Goal: Task Accomplishment & Management: Manage account settings

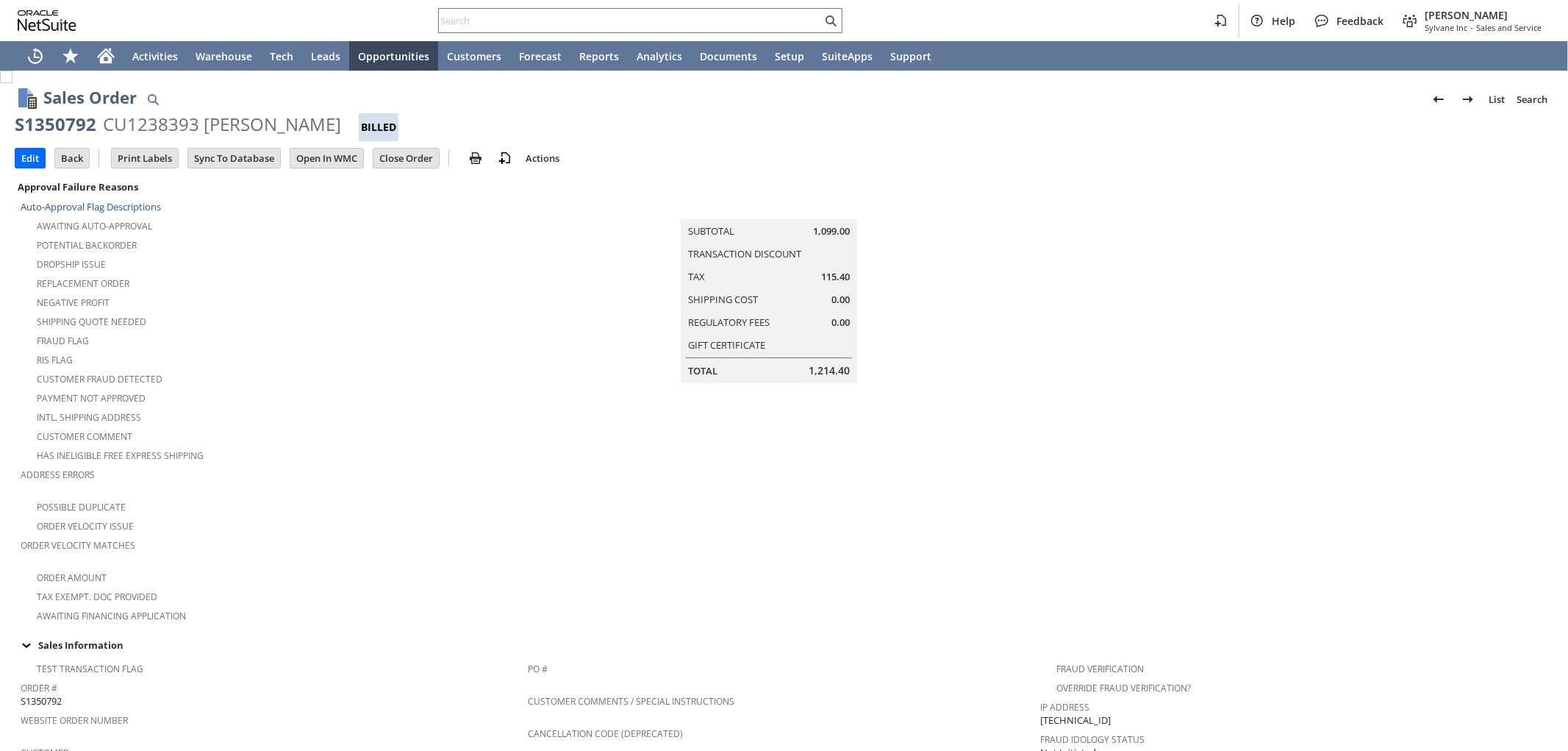
scroll to position [721, 0]
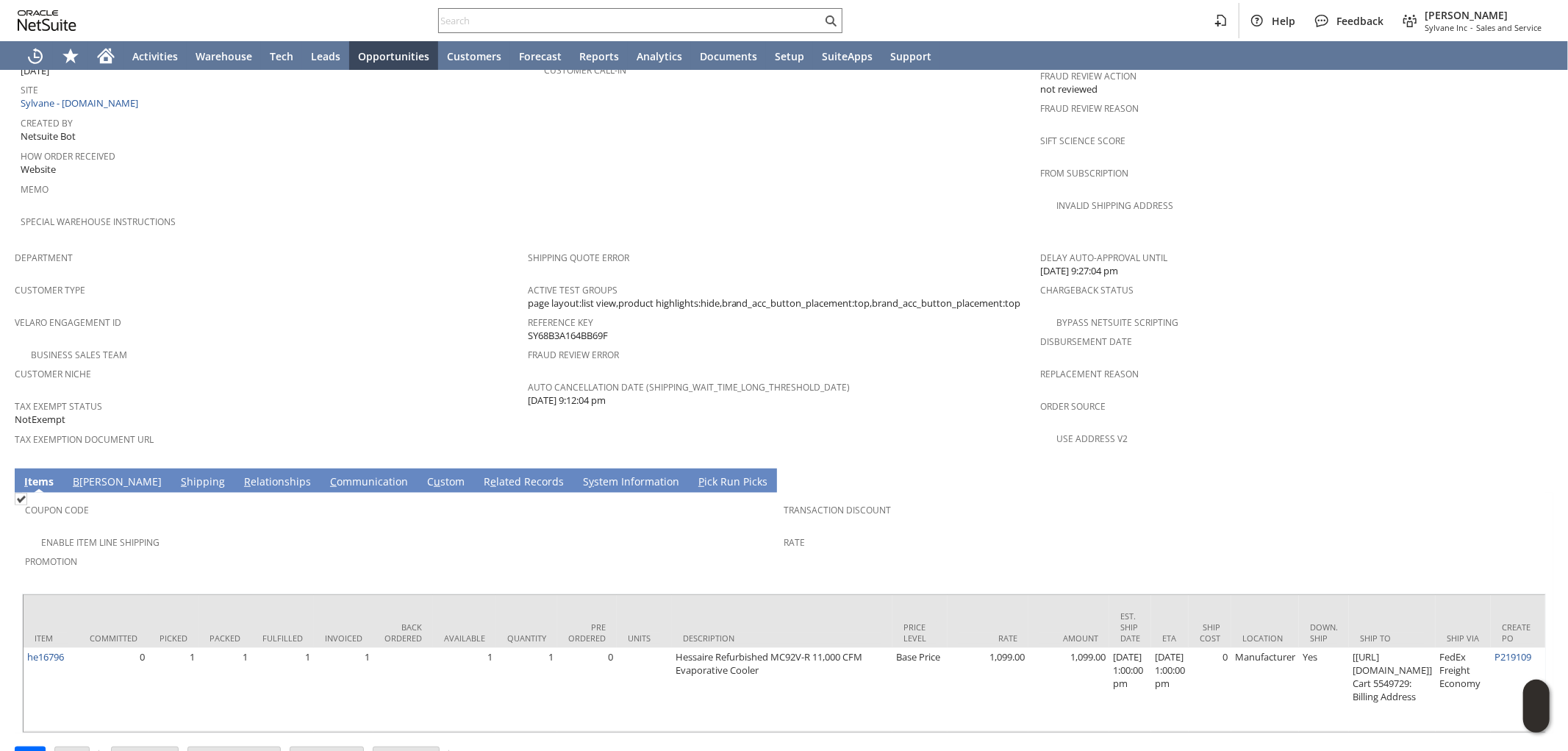
drag, startPoint x: 629, startPoint y: 737, endPoint x: 638, endPoint y: 736, distance: 9.1
click at [638, 736] on div "Edit Back New Make Copy Print Print Picking Ticket" at bounding box center [784, 752] width 1538 height 39
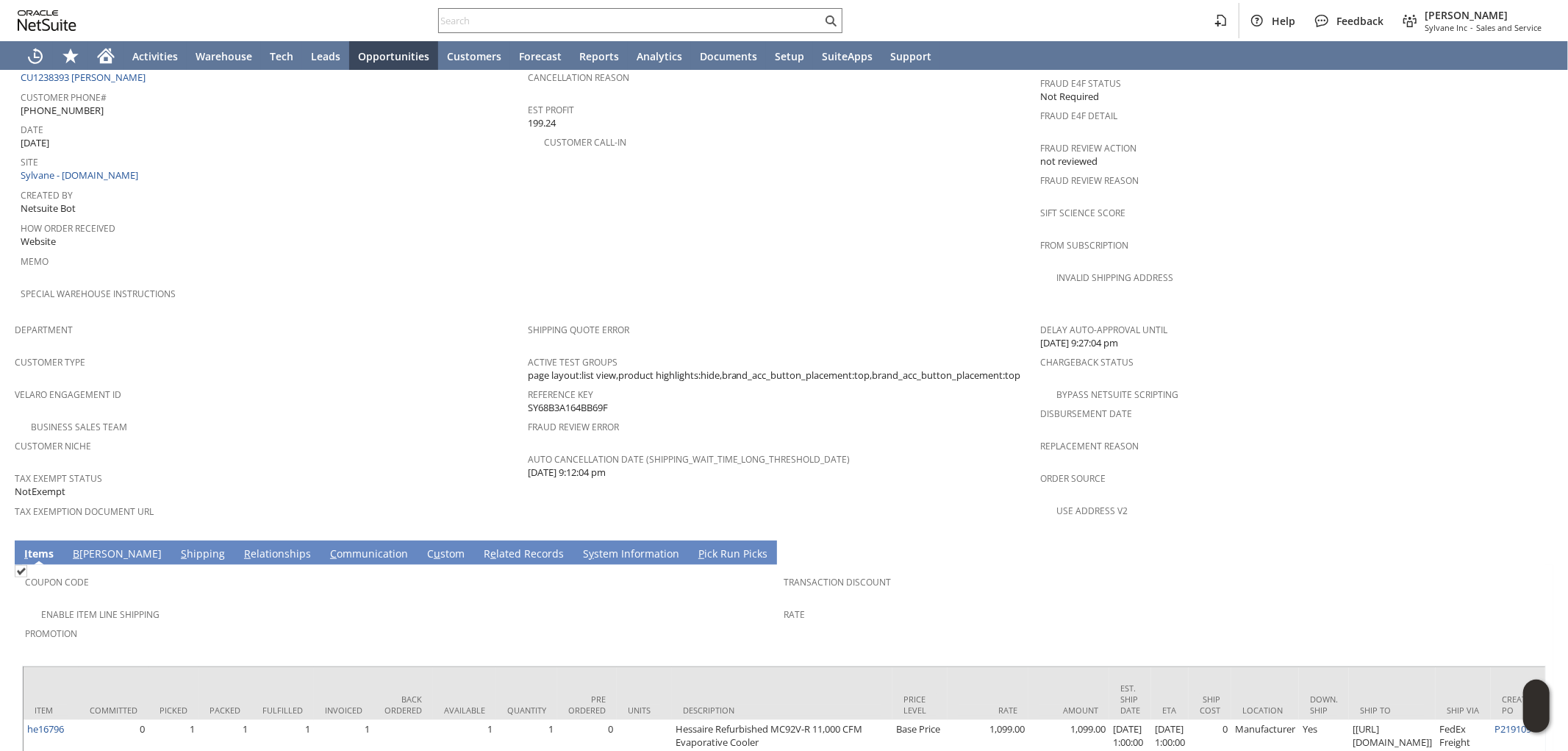
scroll to position [678, 0]
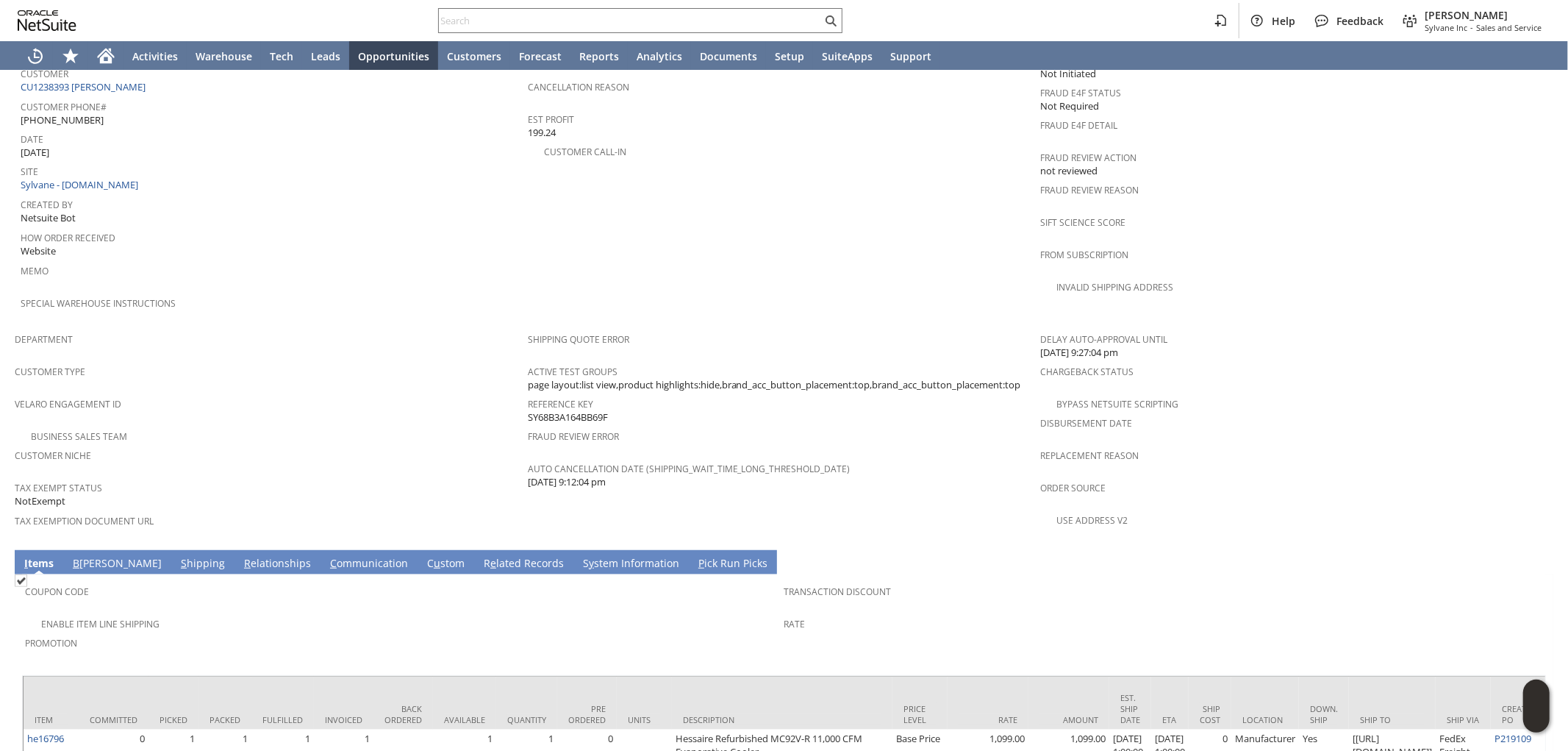
click at [177, 556] on link "S hipping" at bounding box center [203, 563] width 52 height 16
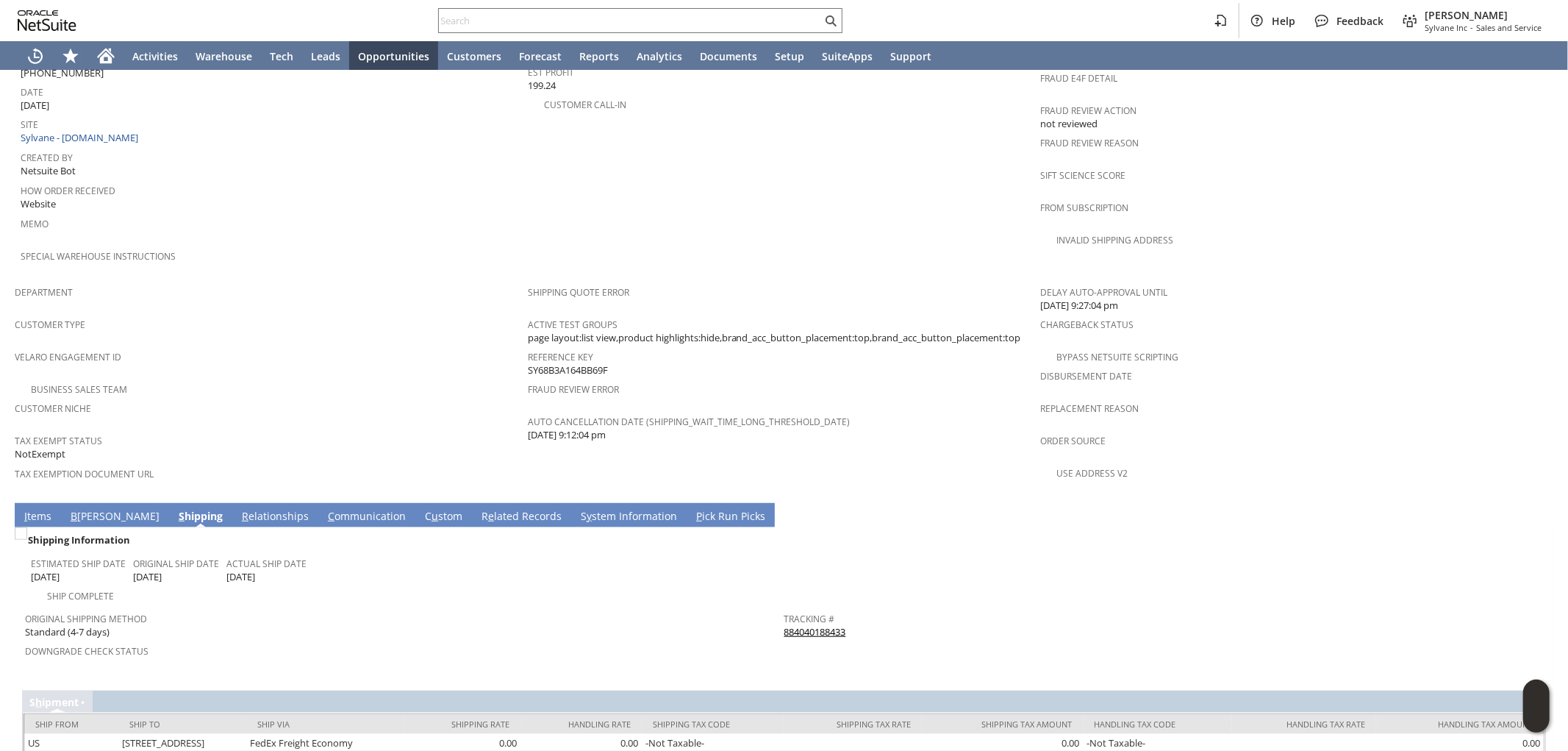
scroll to position [732, 0]
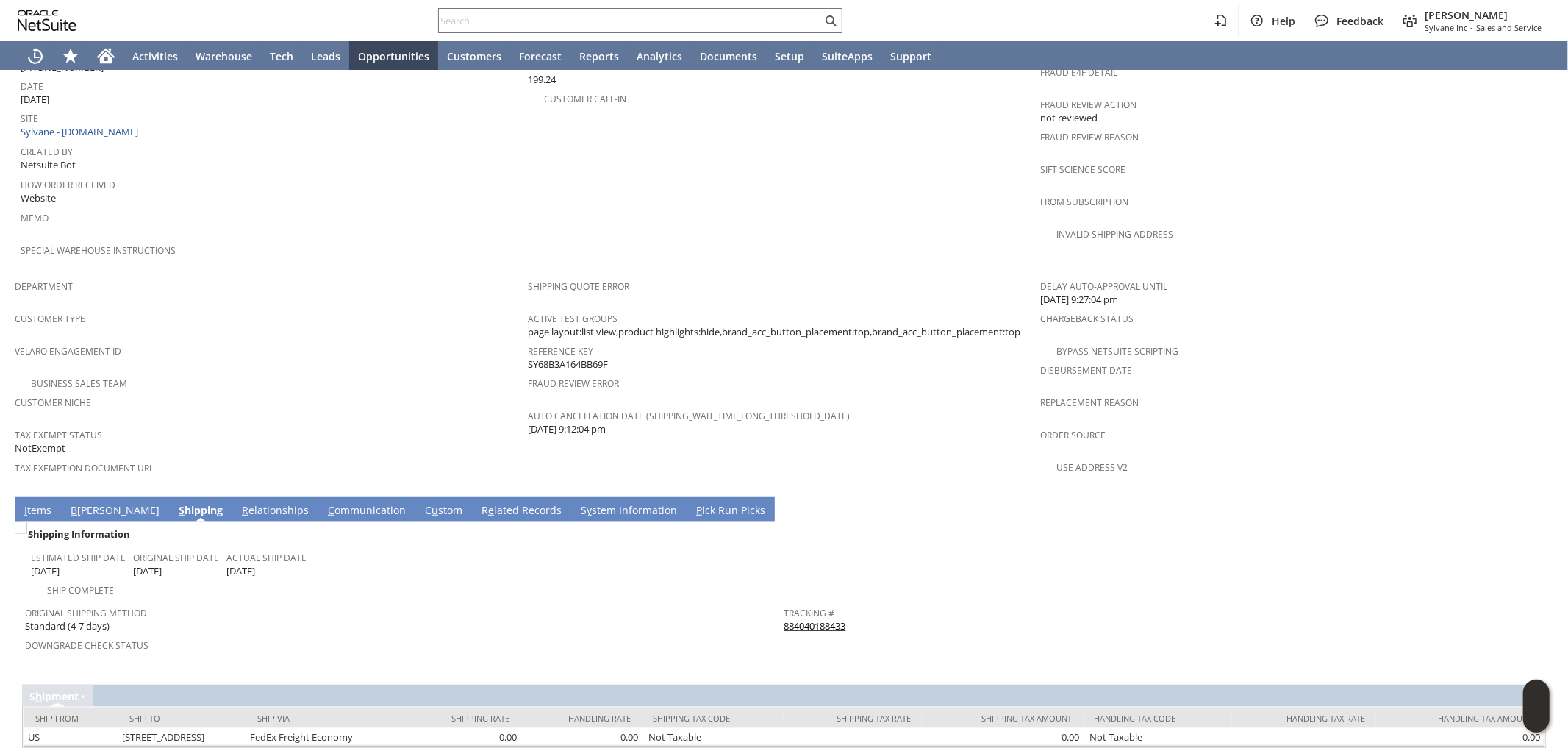
click at [795, 619] on link "884040188433" at bounding box center [815, 626] width 62 height 13
click at [48, 503] on link "I tems" at bounding box center [38, 511] width 34 height 16
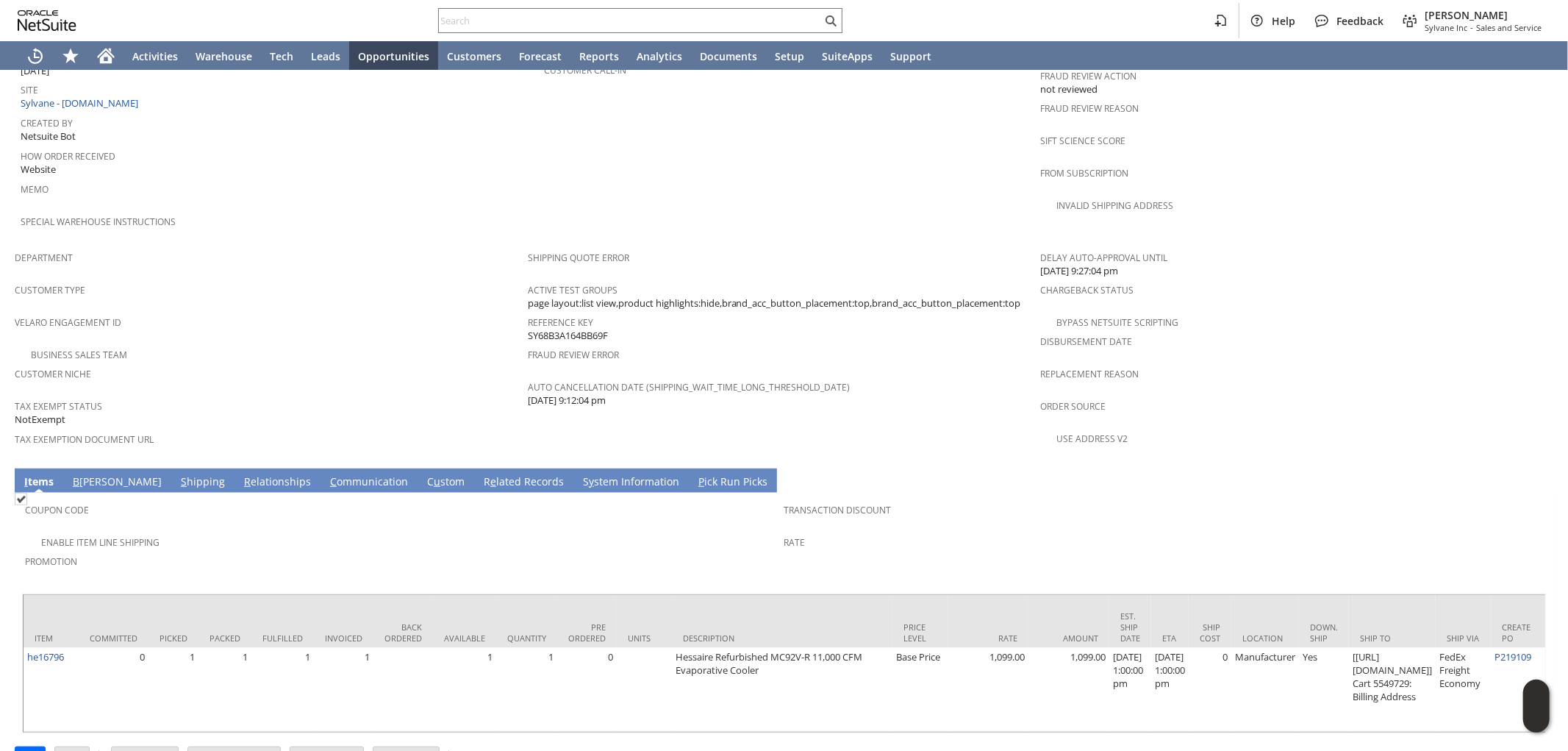
scroll to position [0, 544]
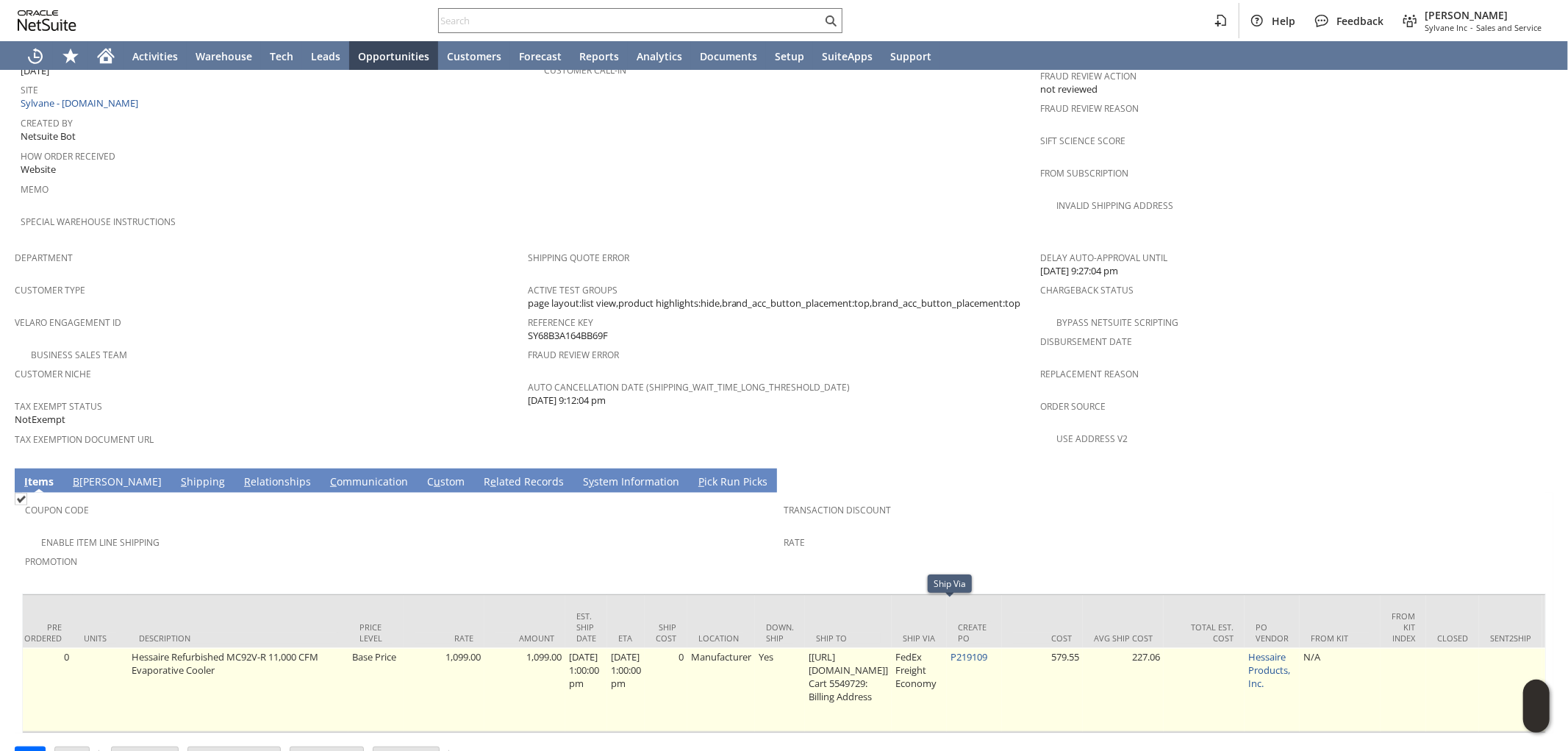
click at [1002, 648] on td "P219109" at bounding box center [975, 690] width 55 height 84
click at [987, 650] on link "P219109" at bounding box center [969, 656] width 36 height 13
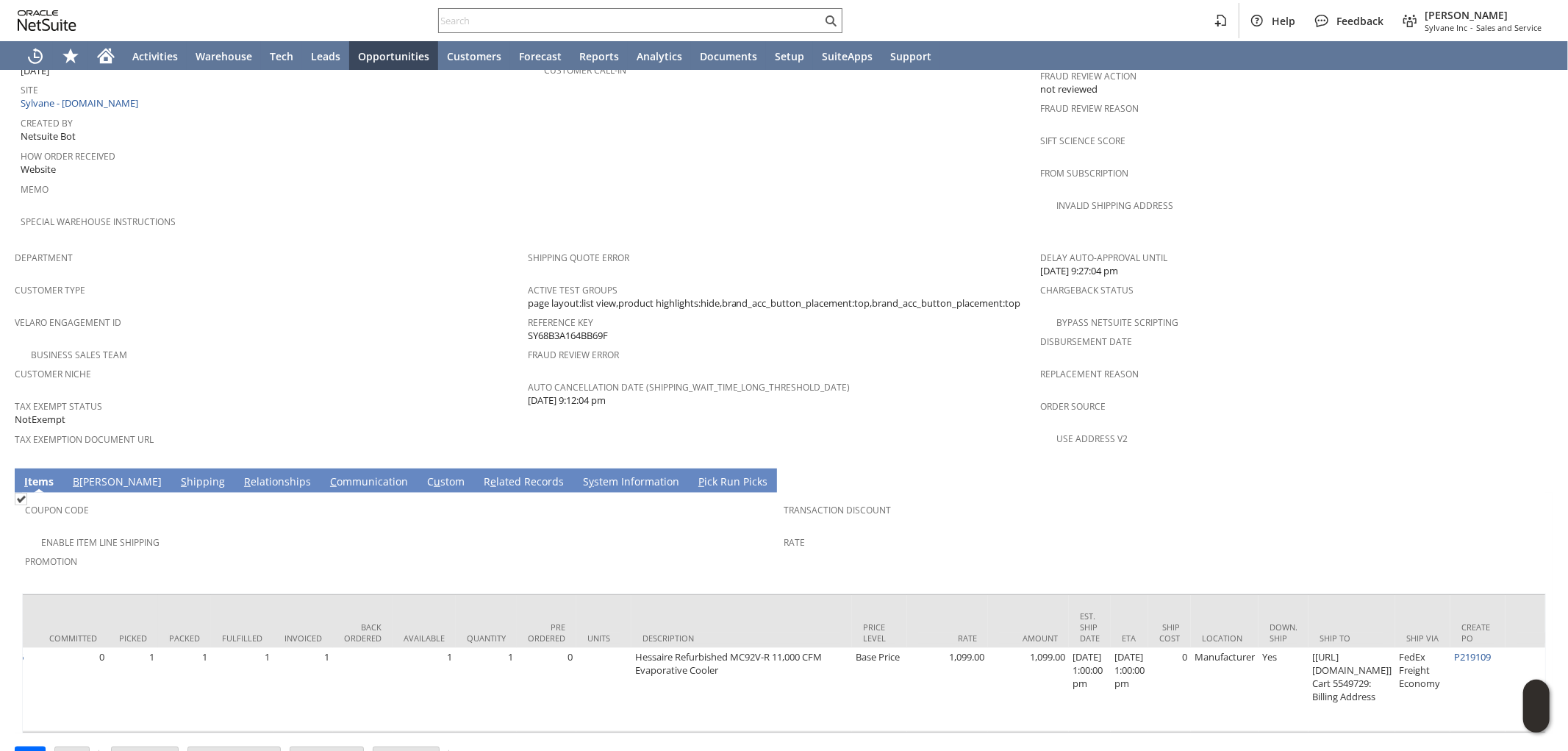
scroll to position [0, 36]
click at [177, 475] on link "S hipping" at bounding box center [203, 482] width 52 height 16
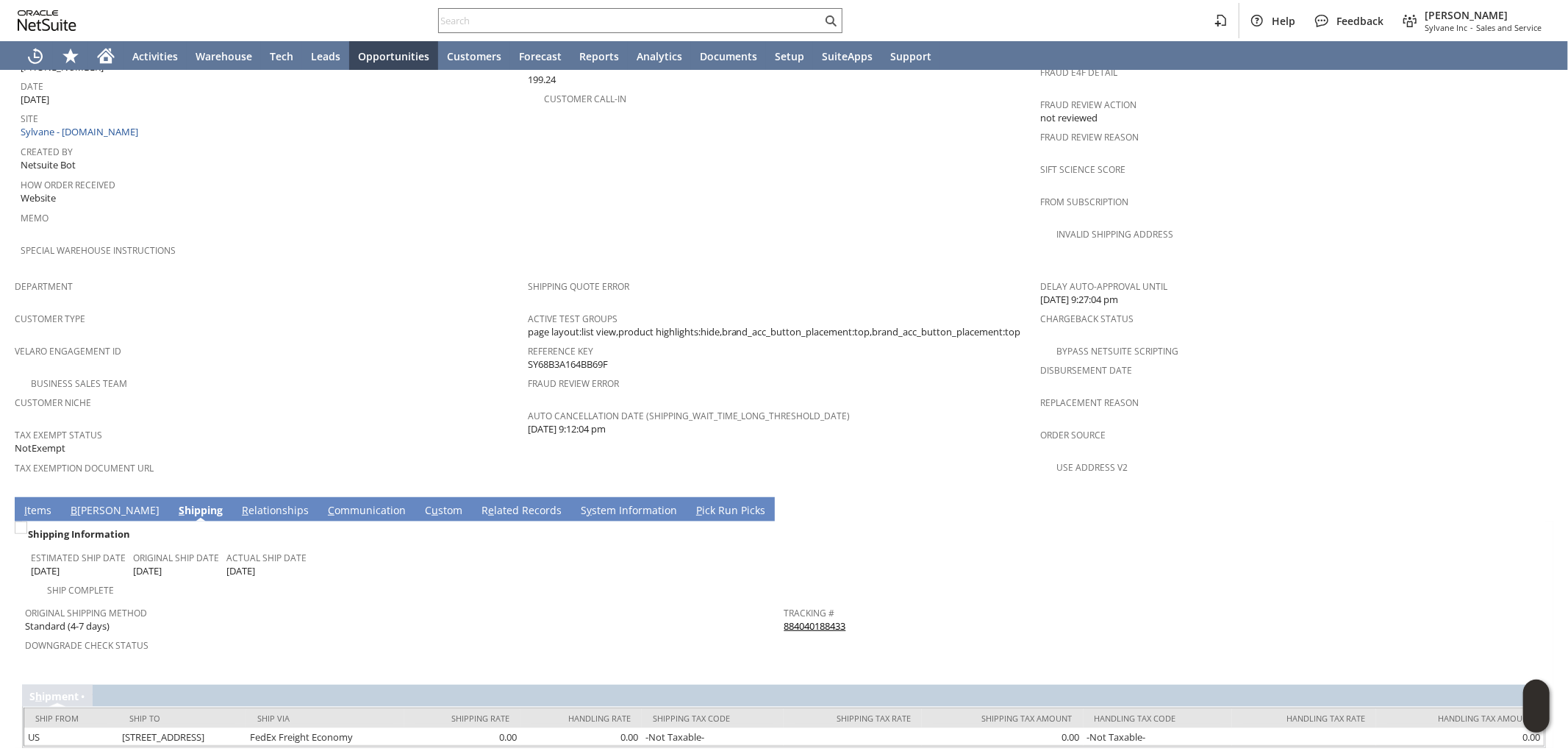
click at [42, 503] on link "I tems" at bounding box center [38, 511] width 34 height 16
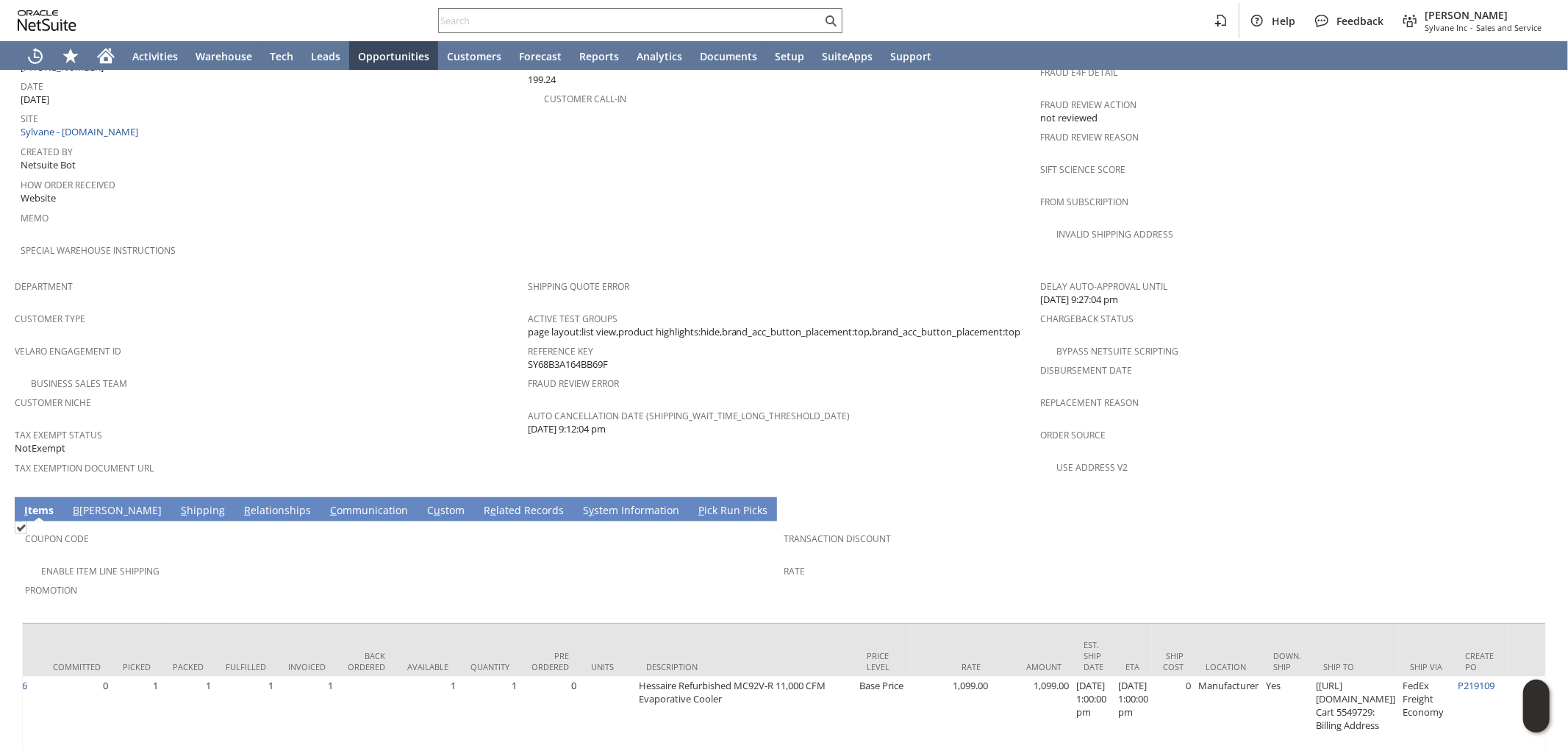
click at [177, 503] on link "S hipping" at bounding box center [203, 511] width 52 height 16
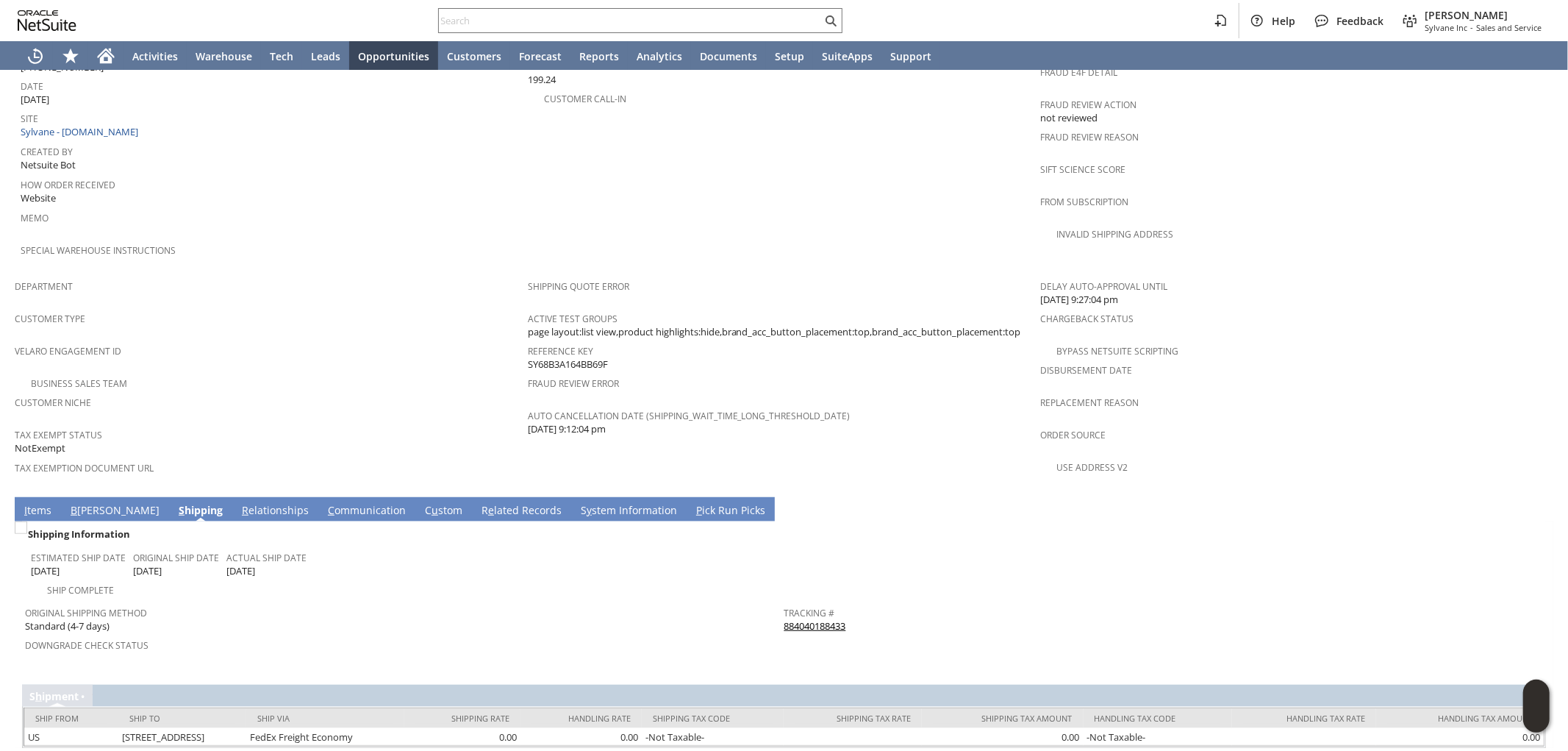
click at [898, 634] on span "Return Tracking #" at bounding box center [1160, 643] width 752 height 17
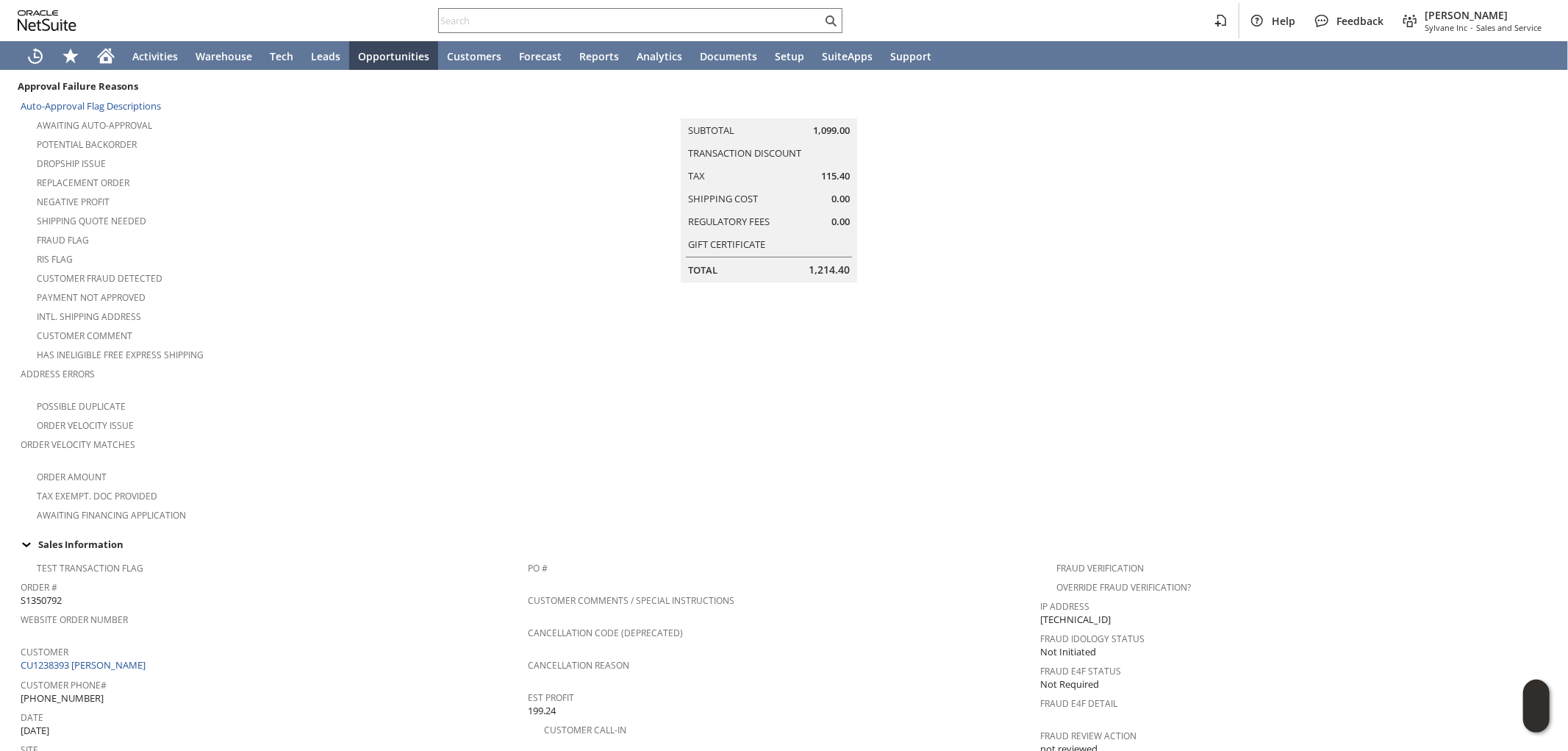
scroll to position [0, 0]
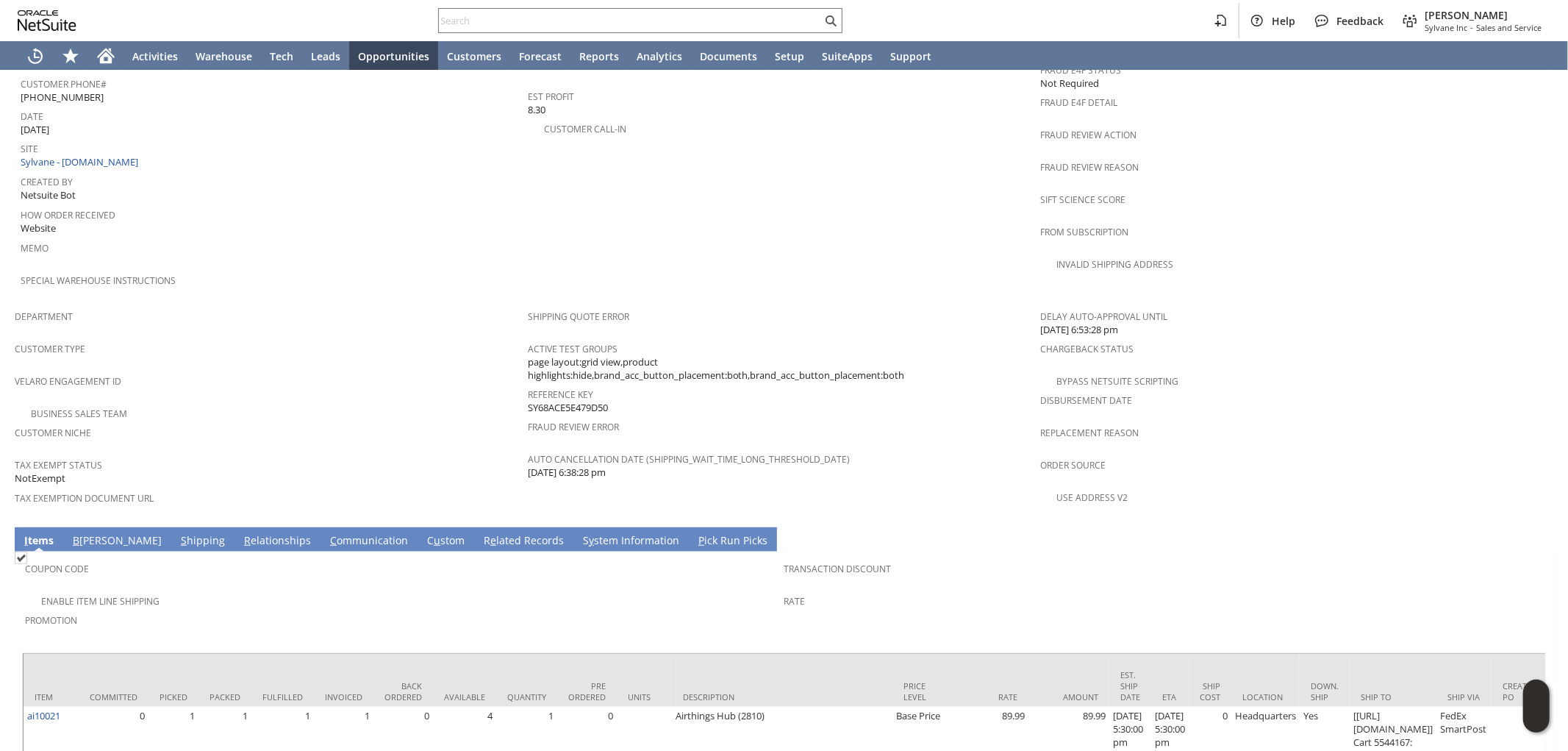
scroll to position [721, 0]
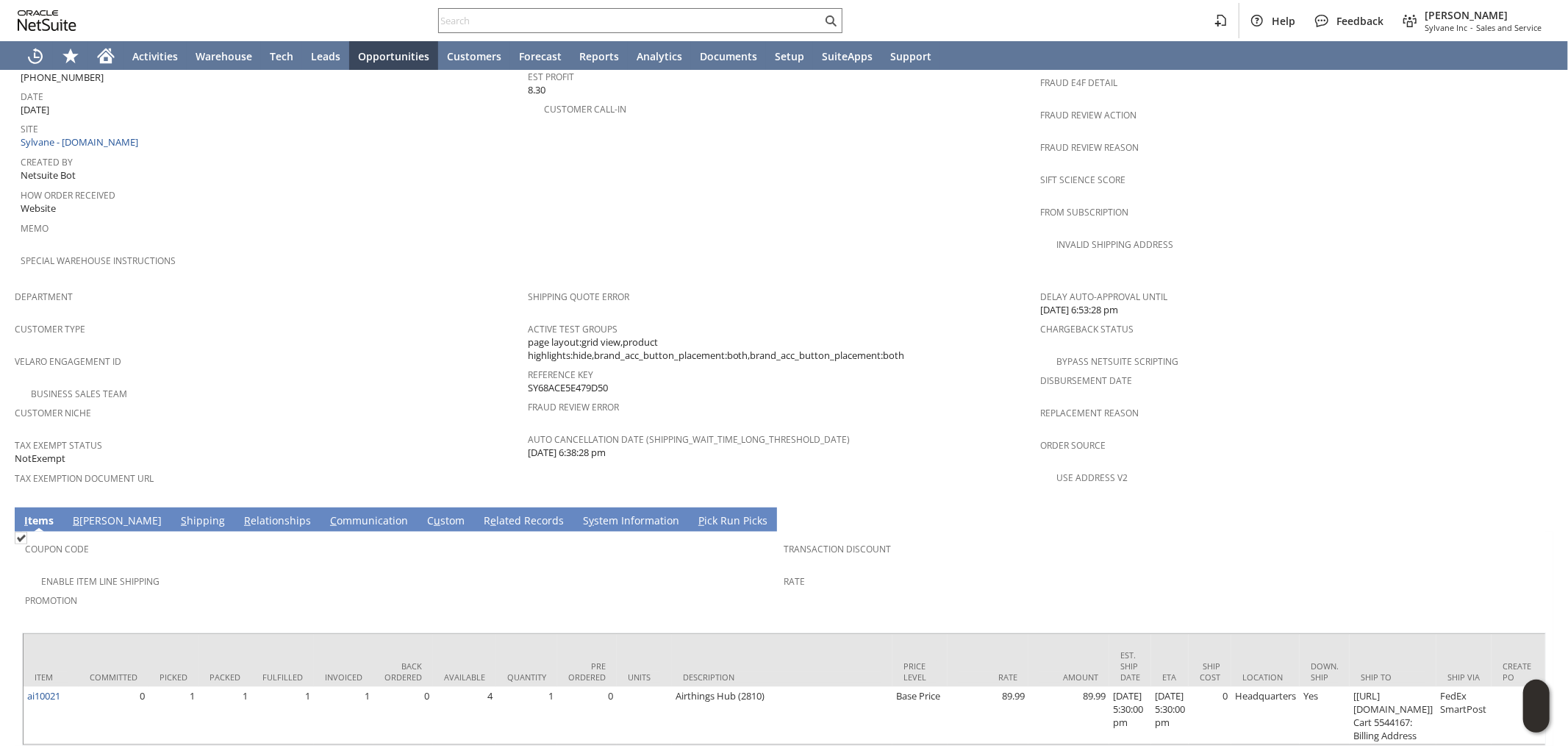
click at [151, 532] on td "Coupon Code Enable Item Line Shipping Promotion Transaction Discount Rate" at bounding box center [784, 579] width 1524 height 94
click at [177, 513] on link "S hipping" at bounding box center [203, 520] width 52 height 16
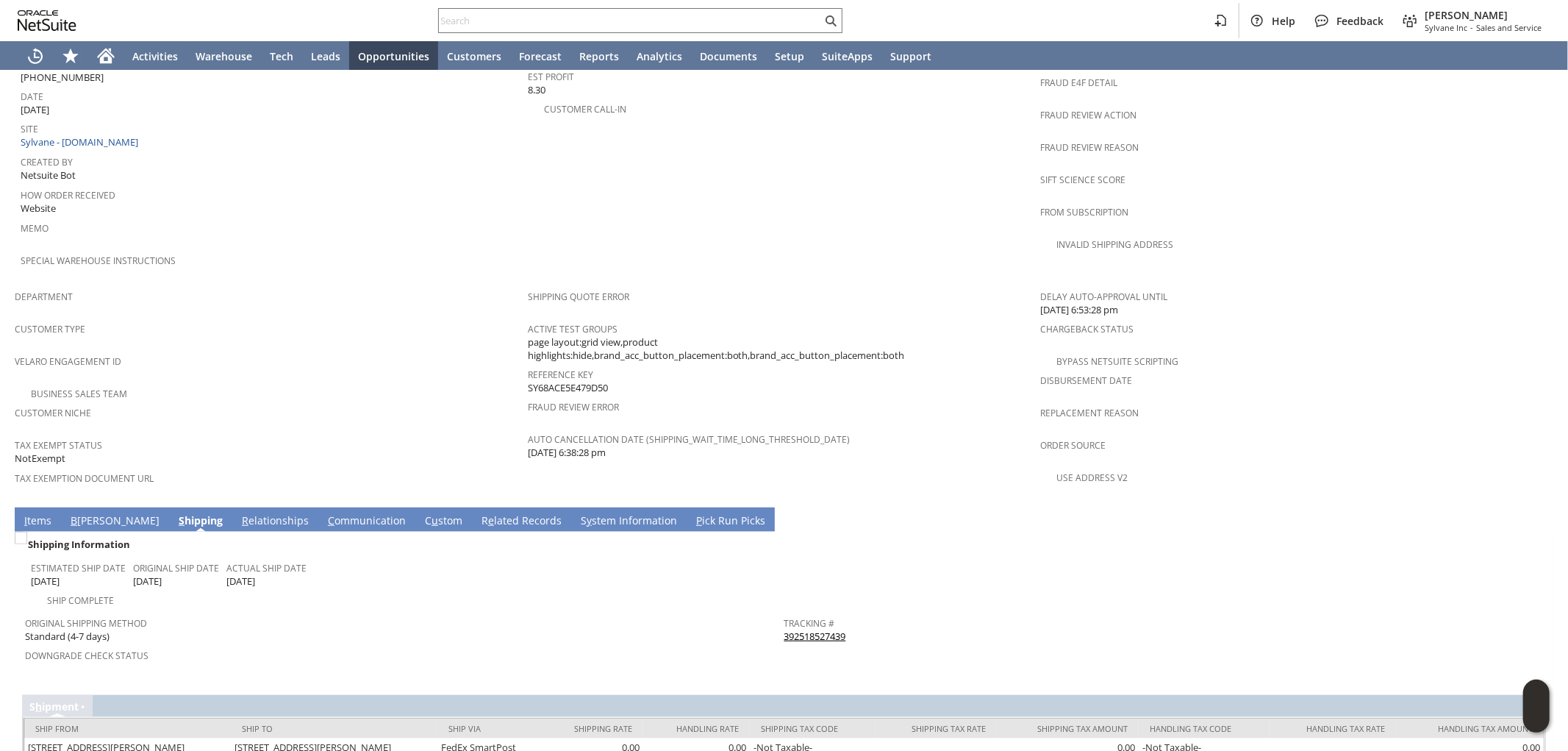
click at [798, 630] on link "392518527439" at bounding box center [815, 636] width 62 height 13
click at [32, 513] on link "I tems" at bounding box center [38, 520] width 34 height 16
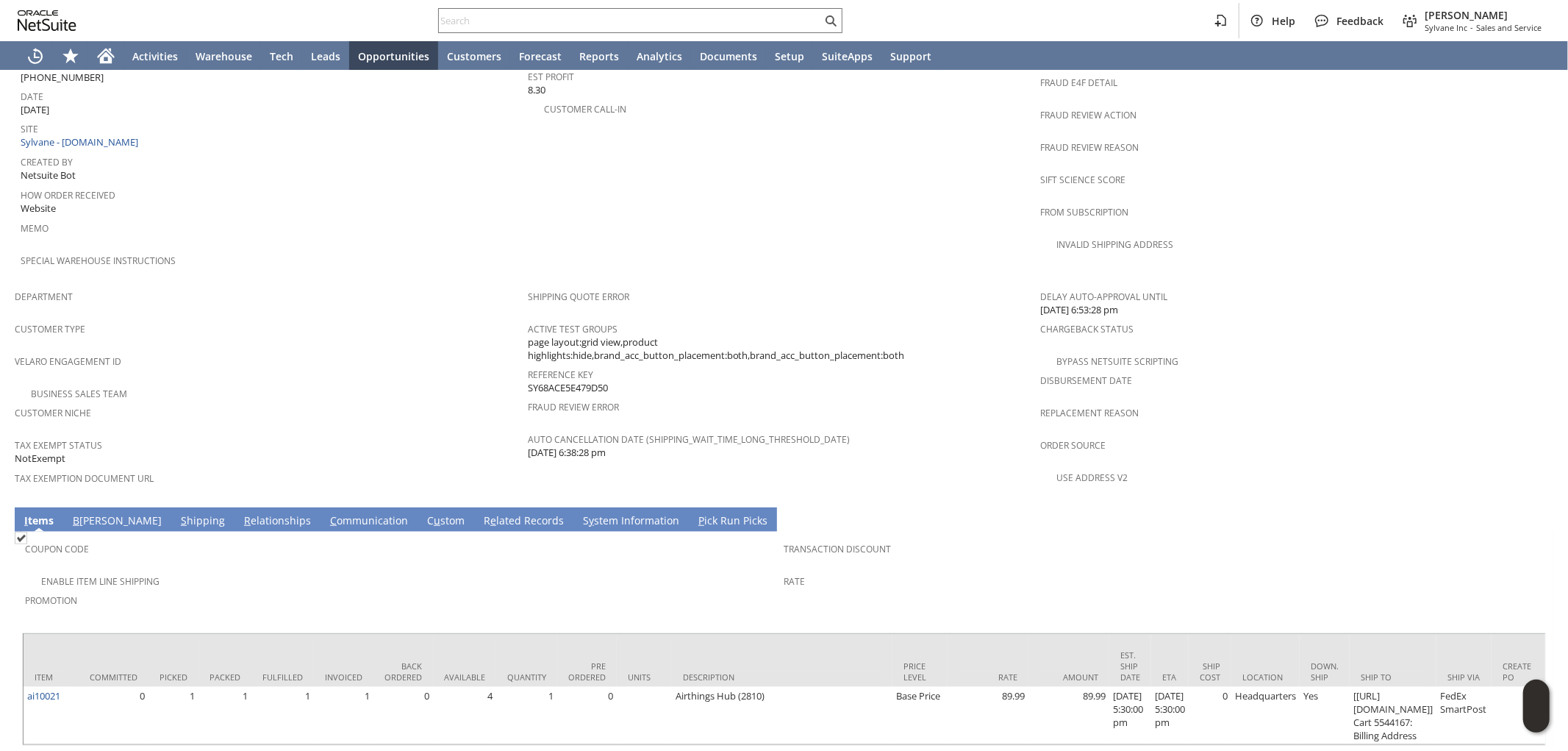
drag, startPoint x: 84, startPoint y: 474, endPoint x: 108, endPoint y: 472, distance: 24.1
click at [84, 513] on link "B illing" at bounding box center [117, 520] width 97 height 16
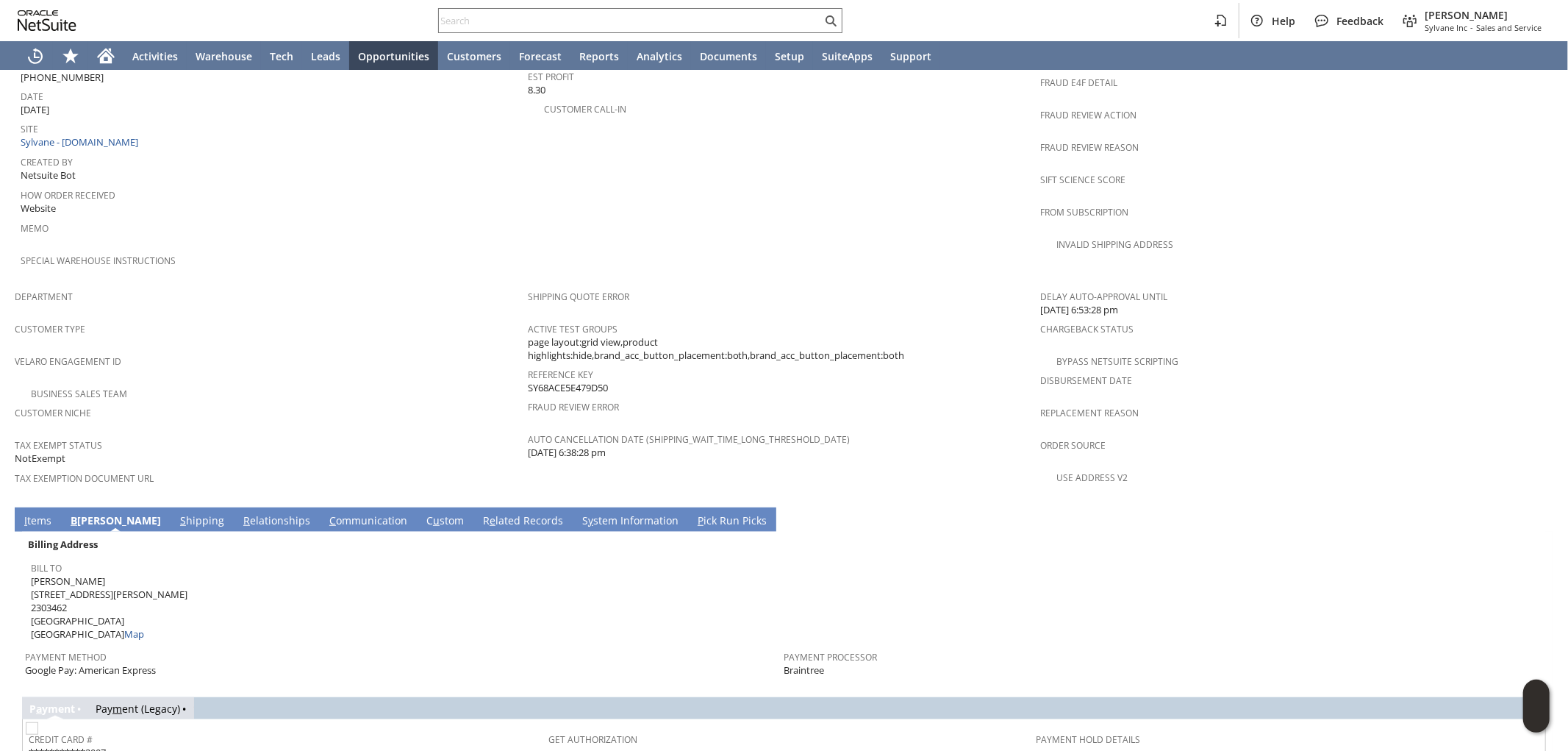
click at [176, 513] on link "S hipping" at bounding box center [202, 520] width 52 height 16
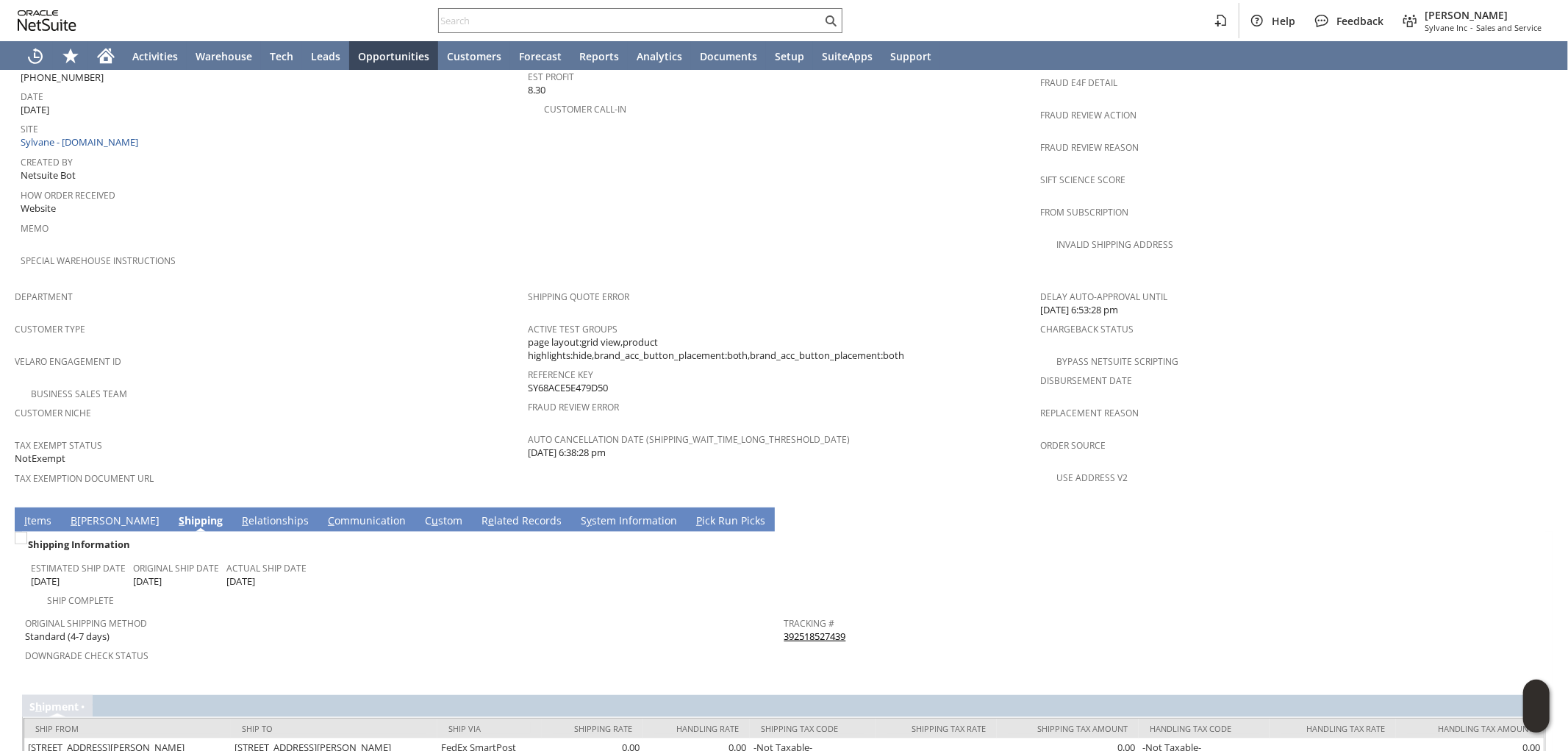
scroll to position [732, 0]
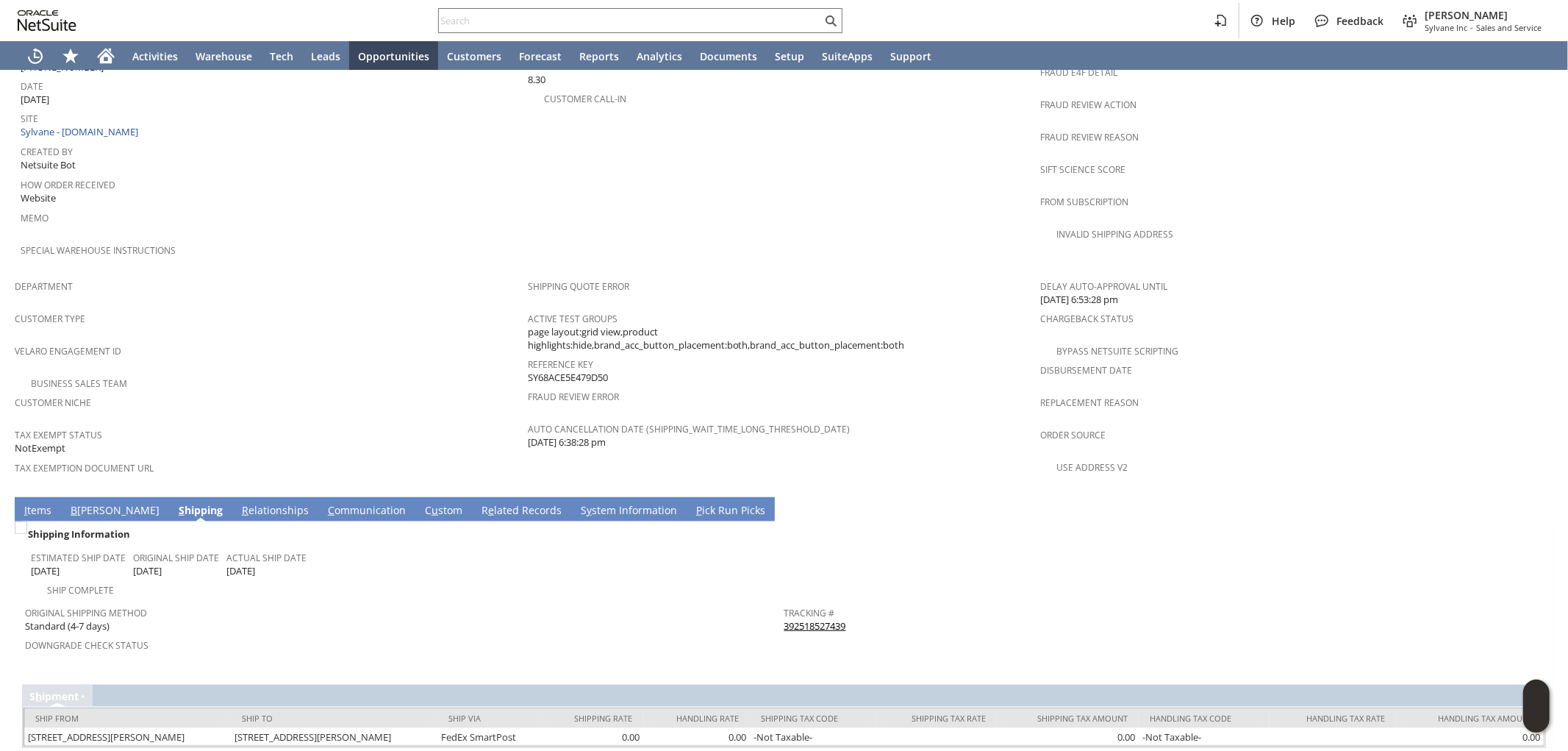
click at [33, 503] on link "I tems" at bounding box center [38, 511] width 34 height 16
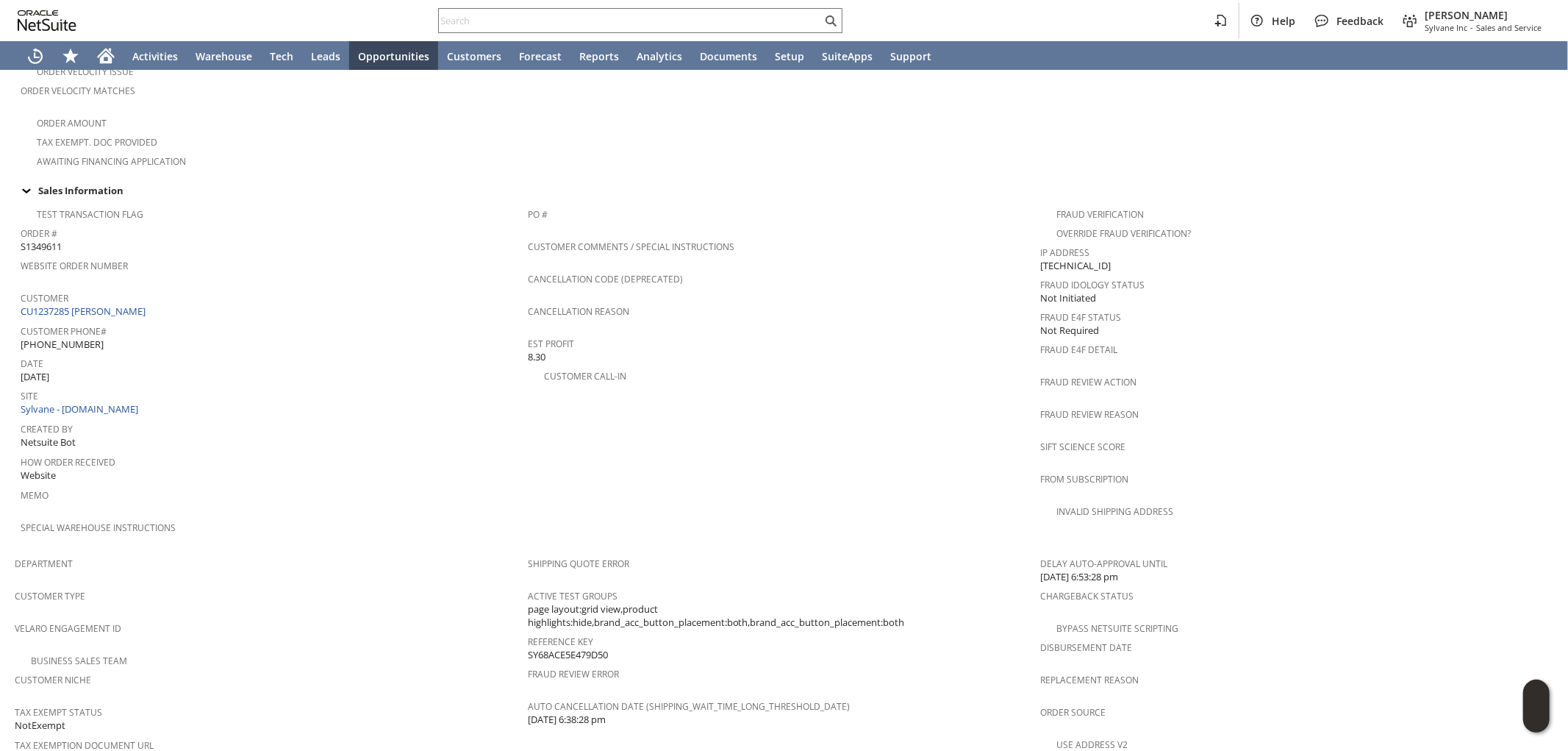
scroll to position [640, 0]
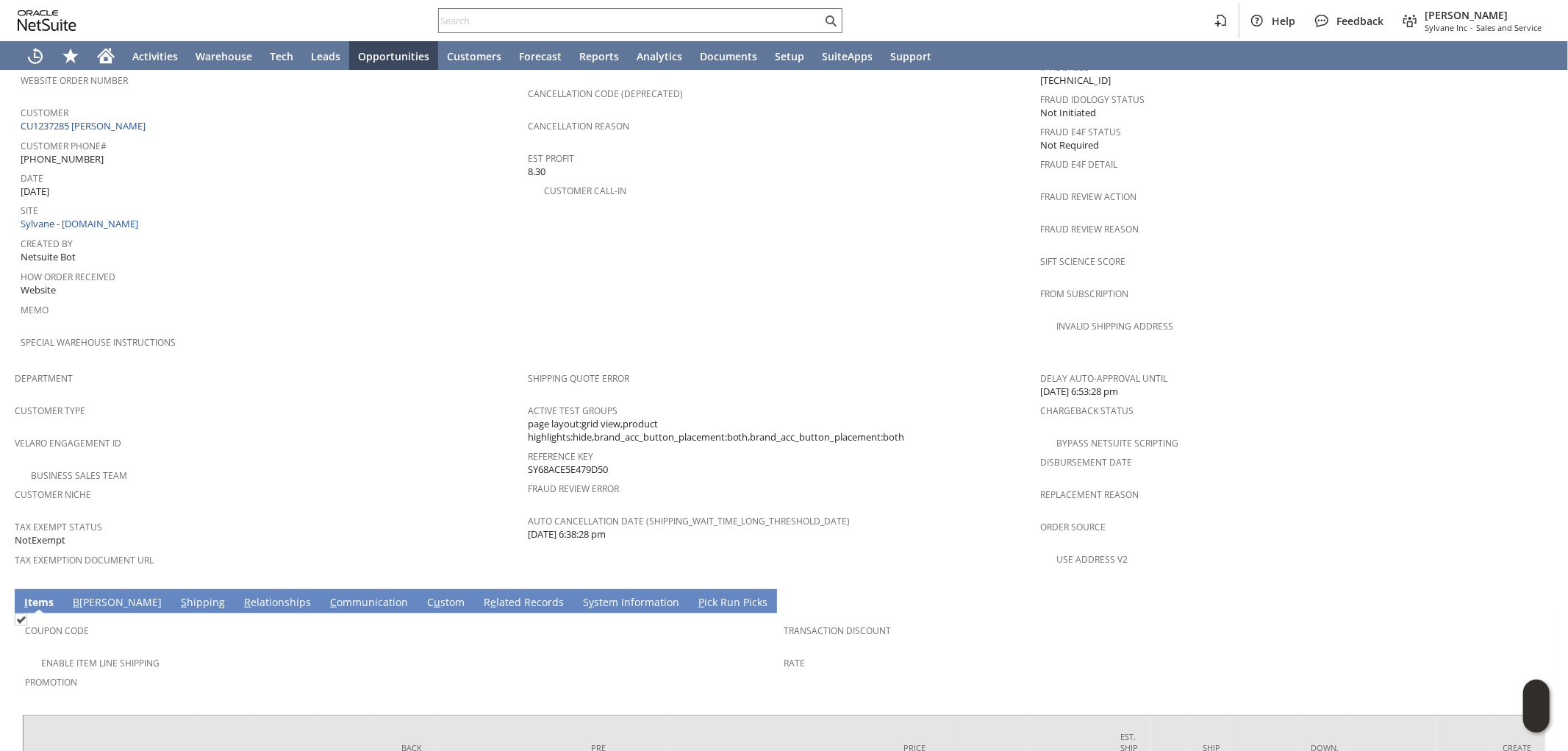
click at [177, 595] on link "S hipping" at bounding box center [203, 603] width 52 height 16
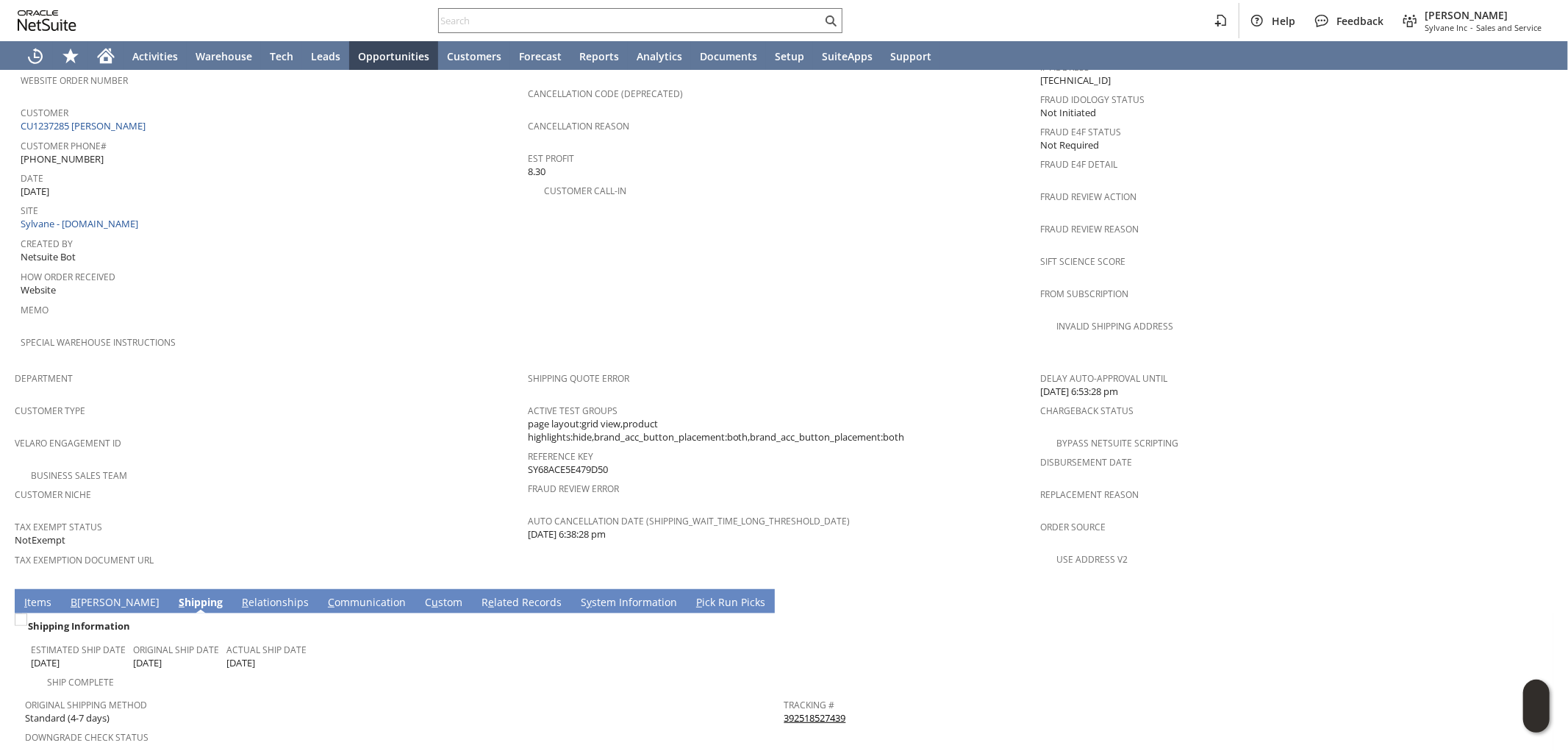
click at [98, 595] on link "B illing" at bounding box center [115, 603] width 97 height 16
click at [180, 595] on span "S" at bounding box center [183, 602] width 6 height 14
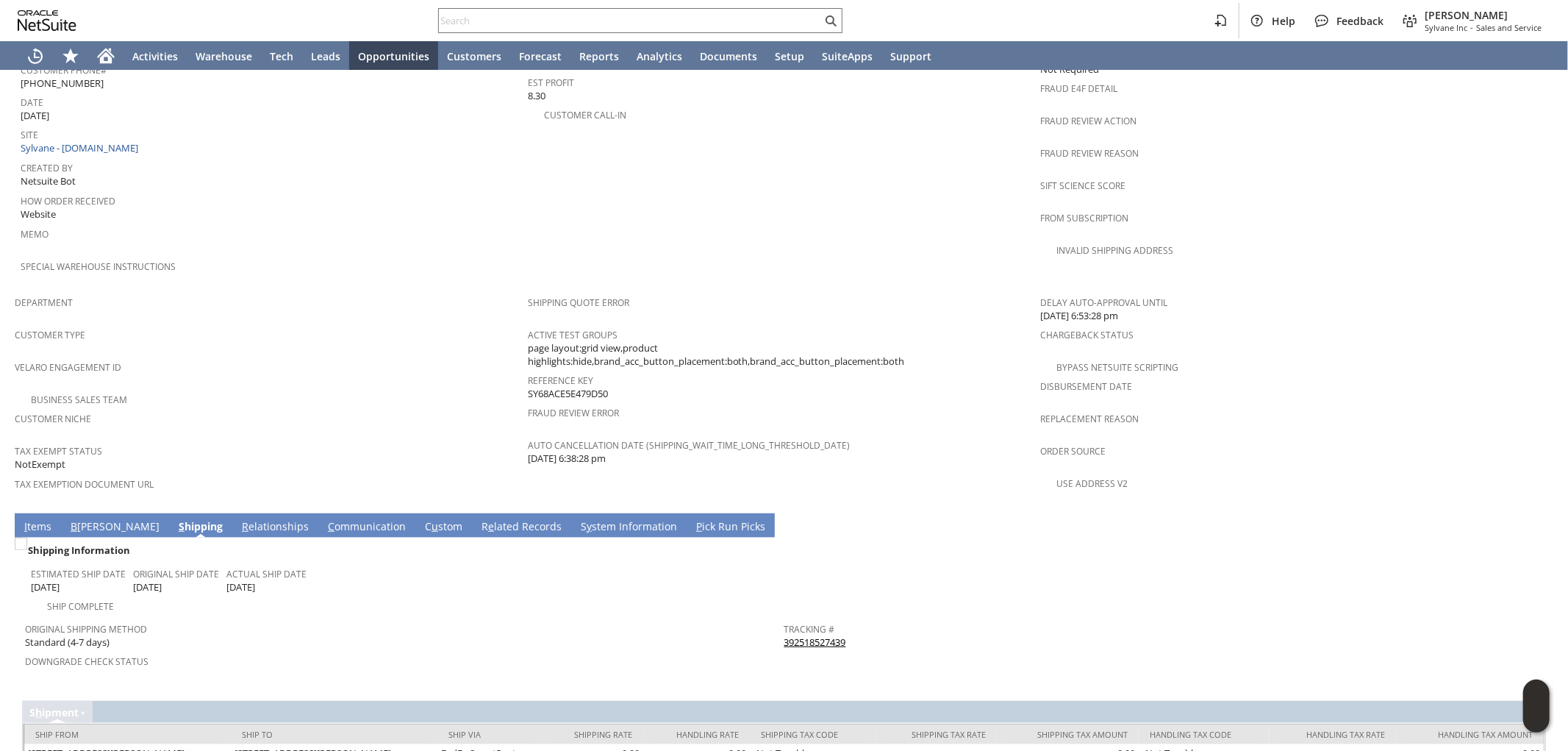
scroll to position [732, 0]
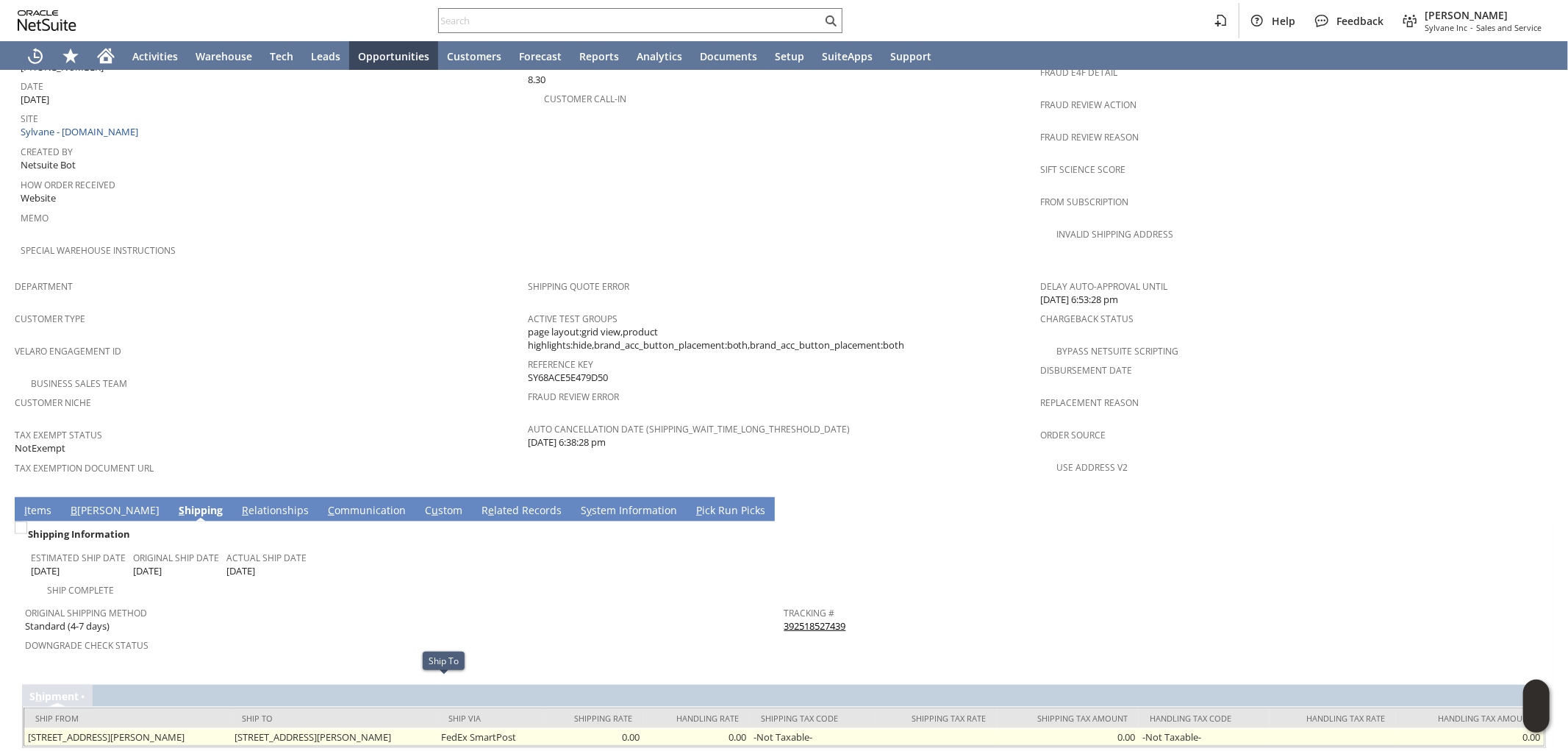
drag, startPoint x: 306, startPoint y: 684, endPoint x: 580, endPoint y: 688, distance: 274.0
click at [437, 728] on td "[STREET_ADDRESS][PERSON_NAME]" at bounding box center [334, 737] width 207 height 17
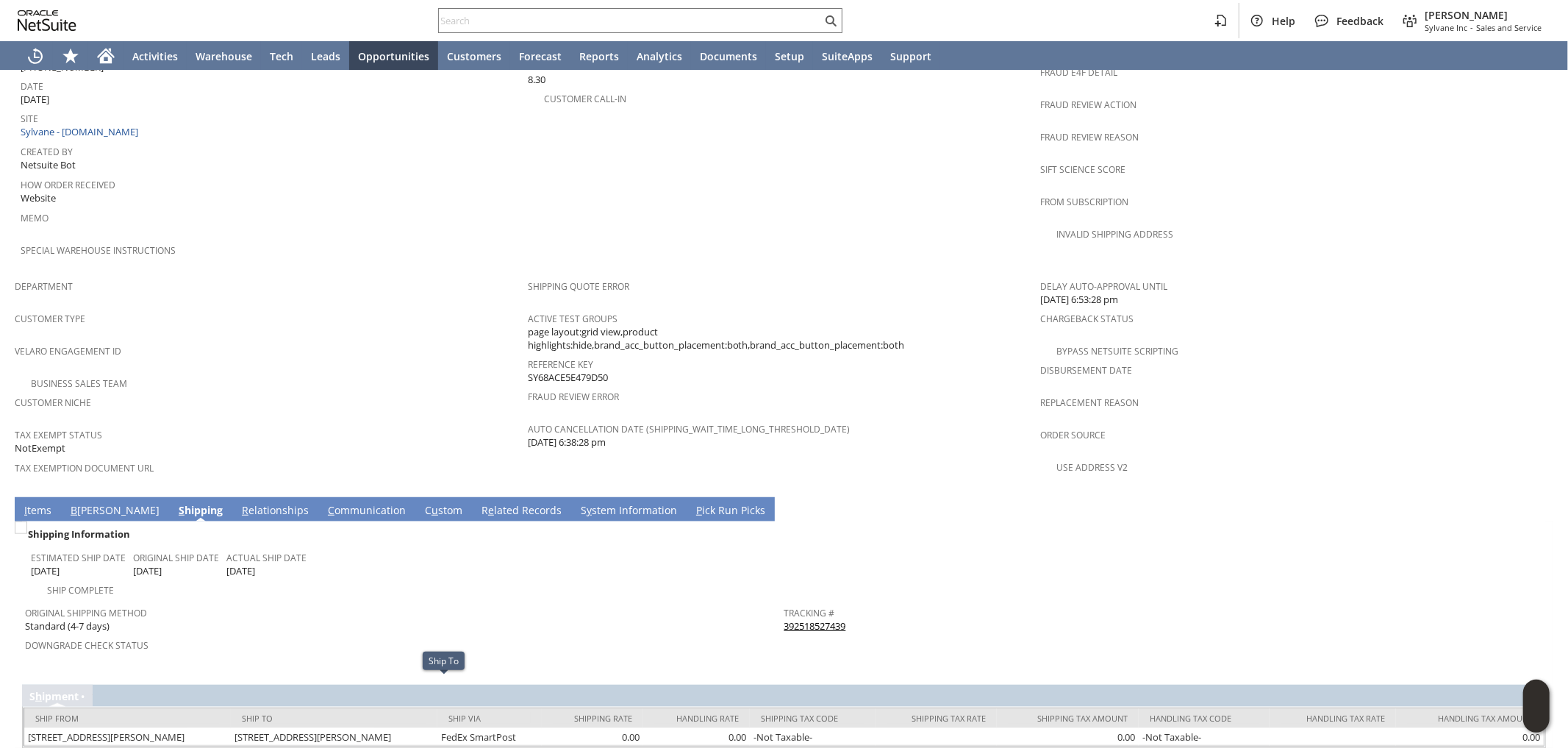
copy td "[STREET_ADDRESS][PERSON_NAME]"
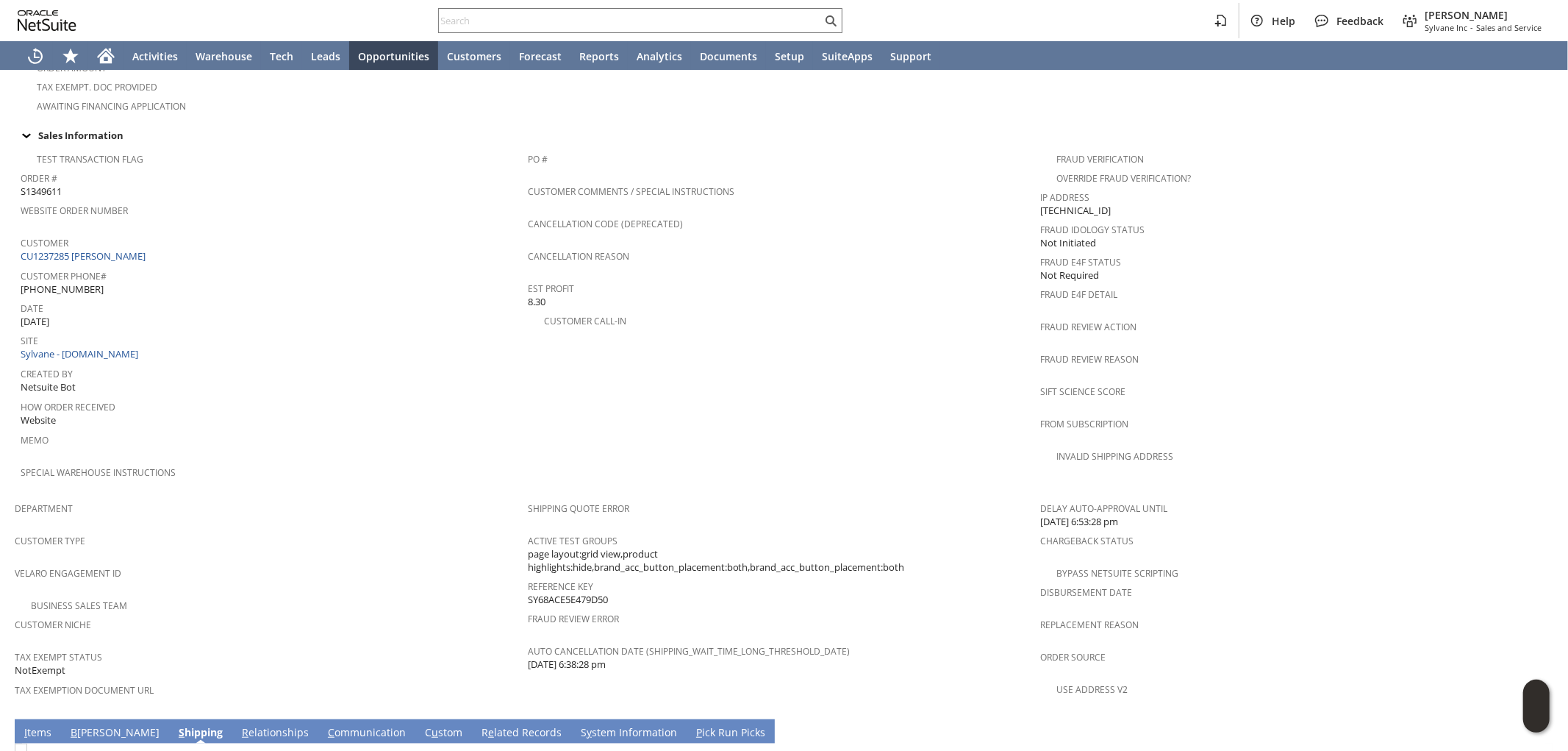
scroll to position [487, 0]
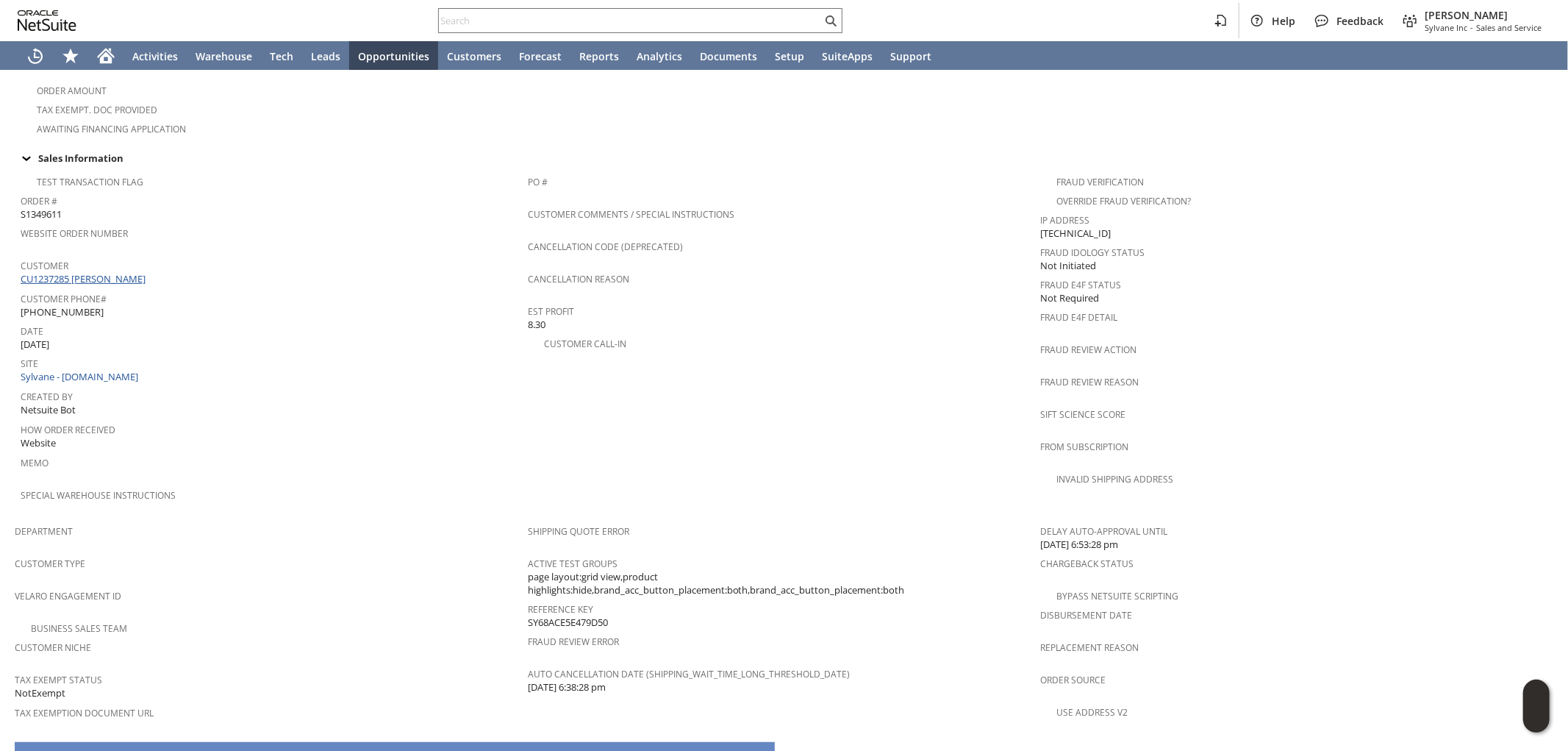
click at [89, 272] on link "CU1237285 [PERSON_NAME]" at bounding box center [85, 278] width 128 height 13
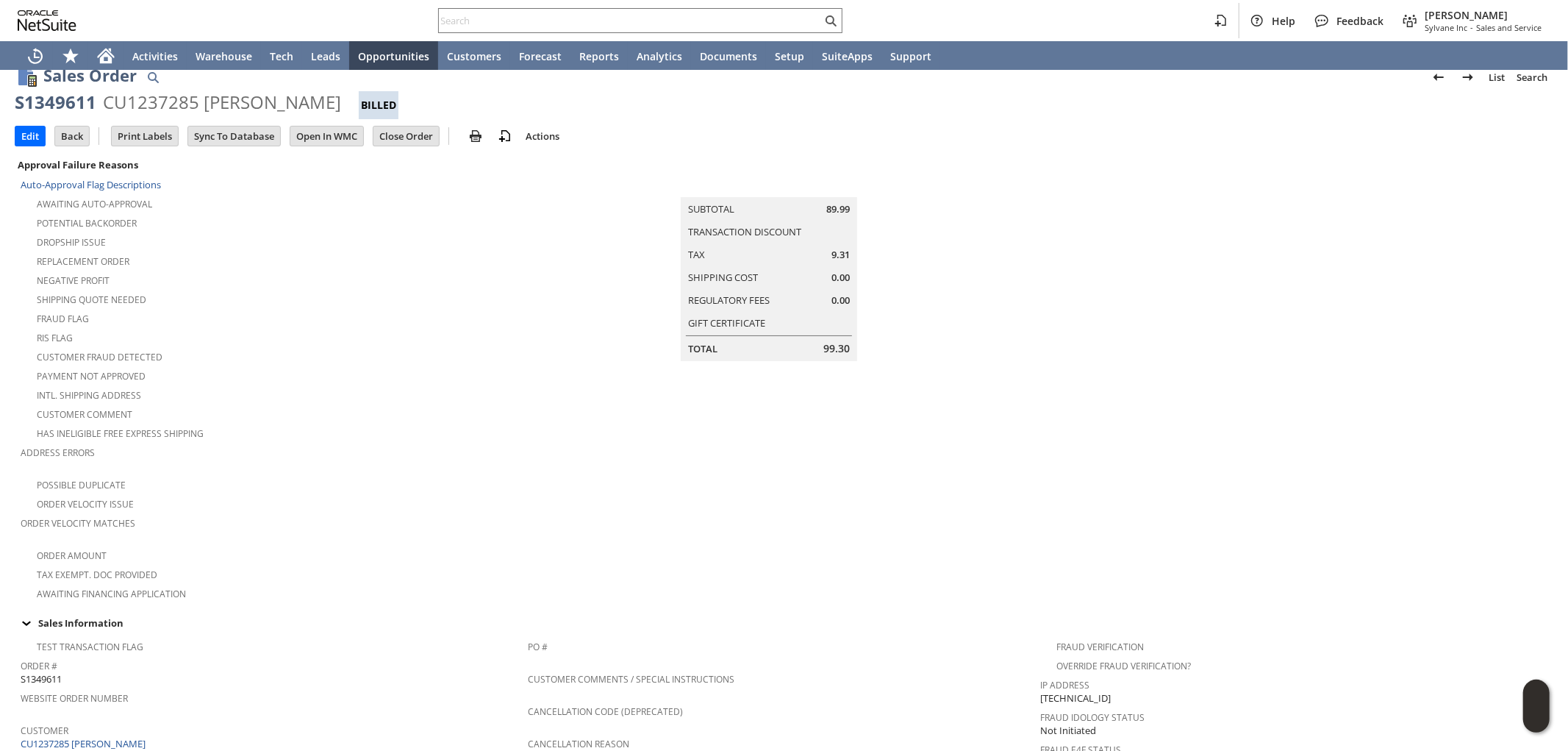
scroll to position [0, 0]
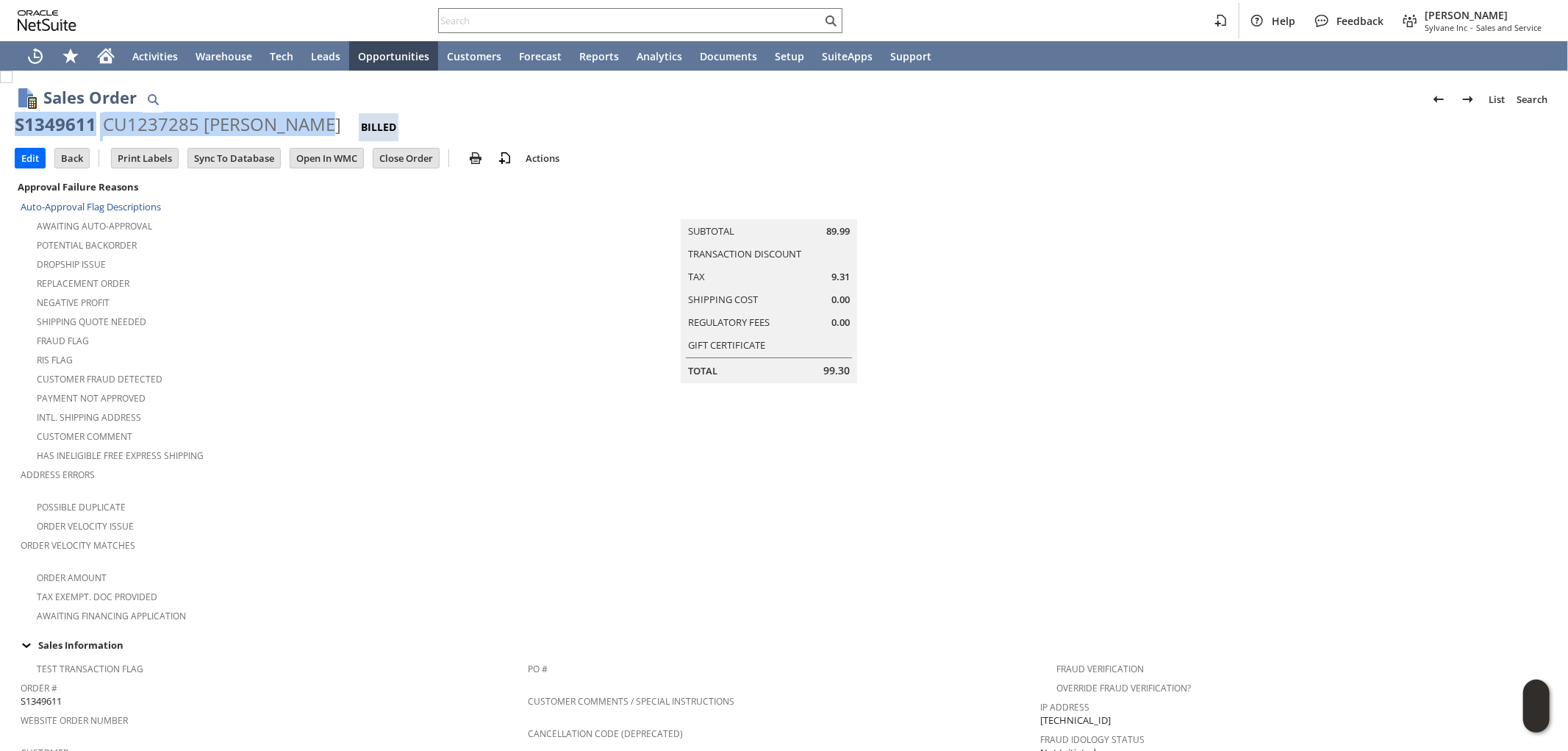
drag, startPoint x: 302, startPoint y: 123, endPoint x: 17, endPoint y: 121, distance: 285.0
click at [17, 121] on div "S1349611 CU1237285 Siyan Shaikh Billed" at bounding box center [784, 127] width 1538 height 29
copy div "S1349611 CU1237285 Siyan Shaikh"
click at [31, 156] on input "Edit" at bounding box center [30, 158] width 30 height 19
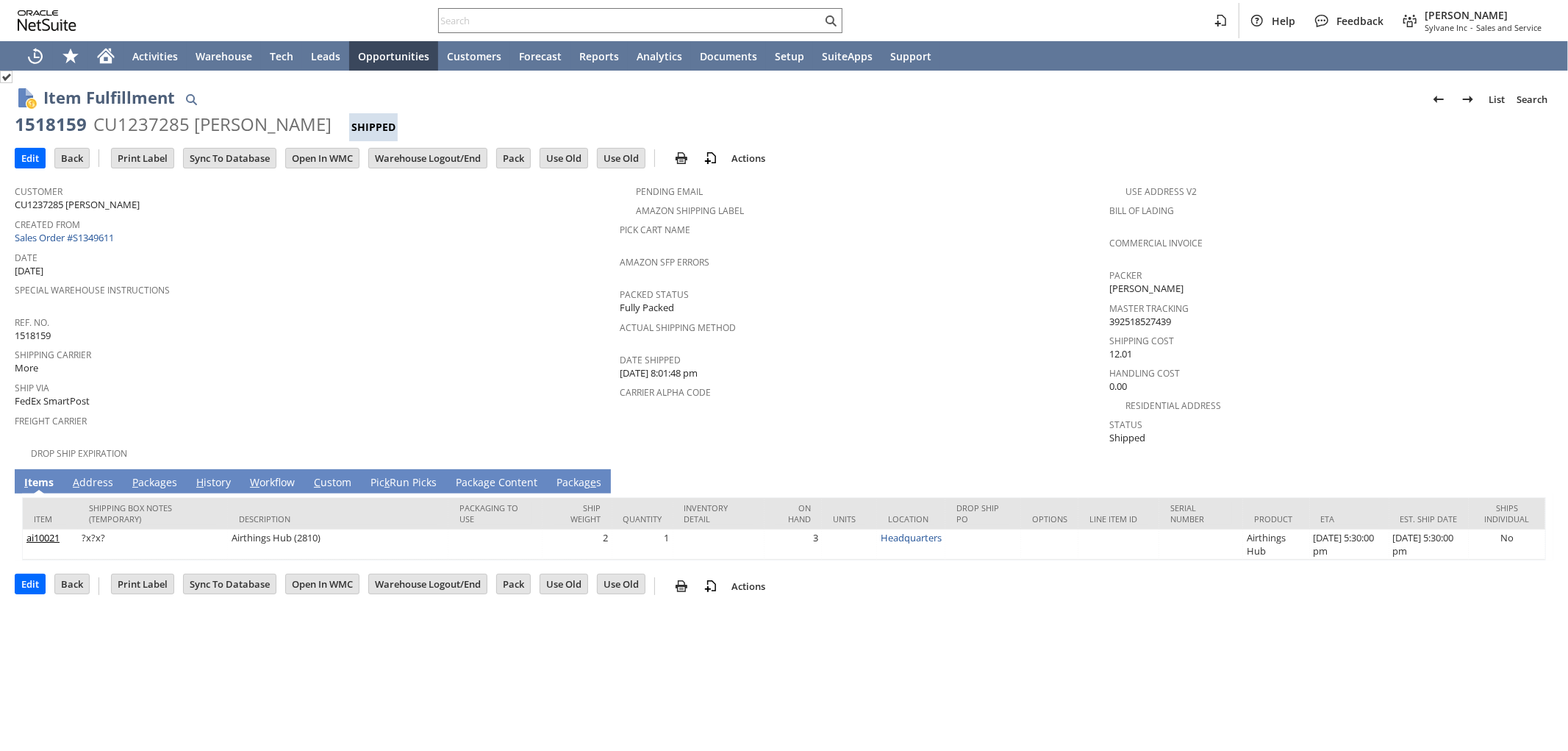
click at [88, 469] on td "A ddress" at bounding box center [93, 480] width 59 height 24
click at [88, 475] on link "A ddress" at bounding box center [93, 482] width 48 height 16
click at [93, 475] on link "A ddress" at bounding box center [93, 482] width 48 height 16
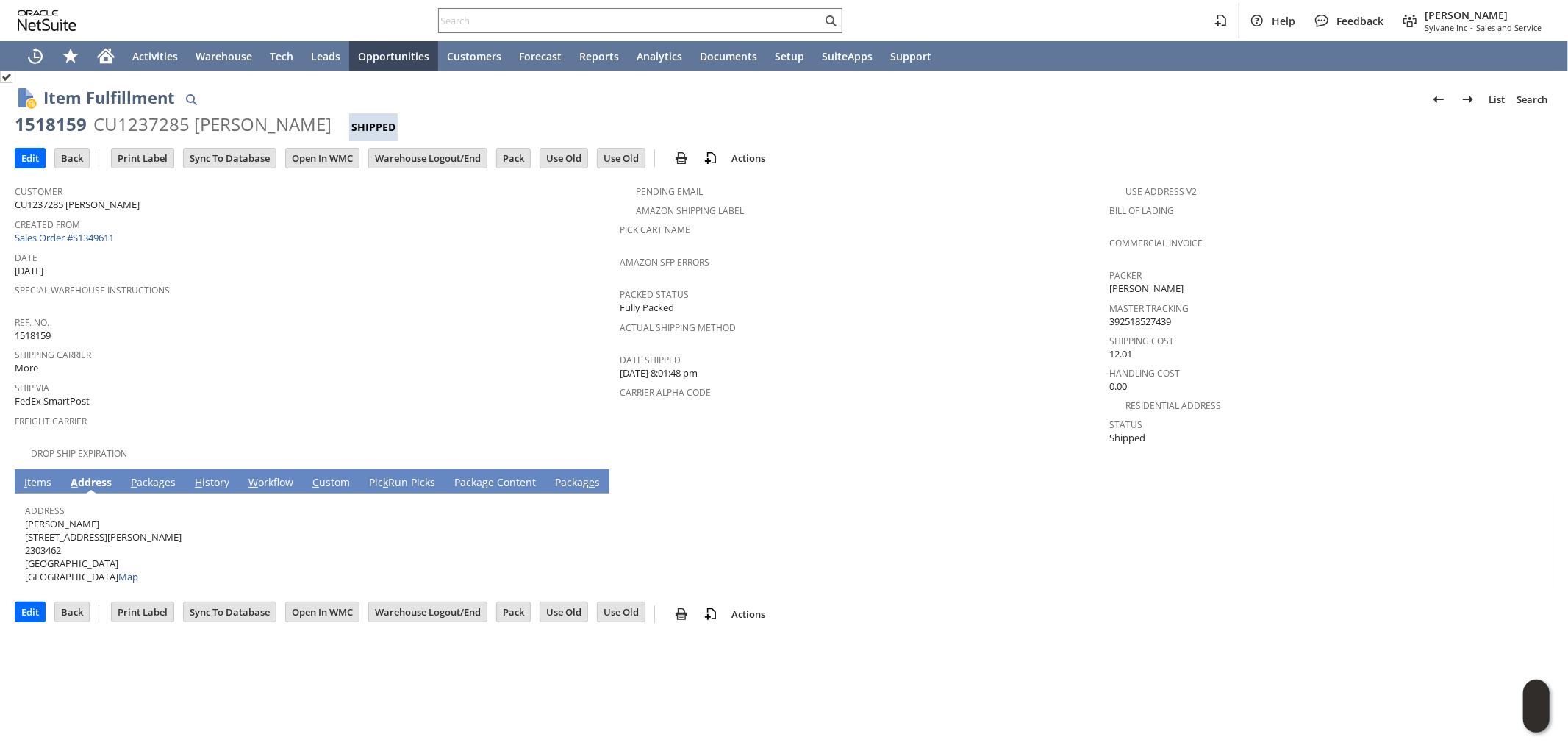
drag, startPoint x: 62, startPoint y: 508, endPoint x: 97, endPoint y: 491, distance: 38.9
click at [26, 517] on span "Siyan Shaikh 1823 Terry Ave Apt 2502 2303462 Seattle WA 98101 United States Map" at bounding box center [103, 550] width 157 height 67
copy span "[PERSON_NAME]"
click at [44, 475] on link "I tems" at bounding box center [38, 482] width 34 height 16
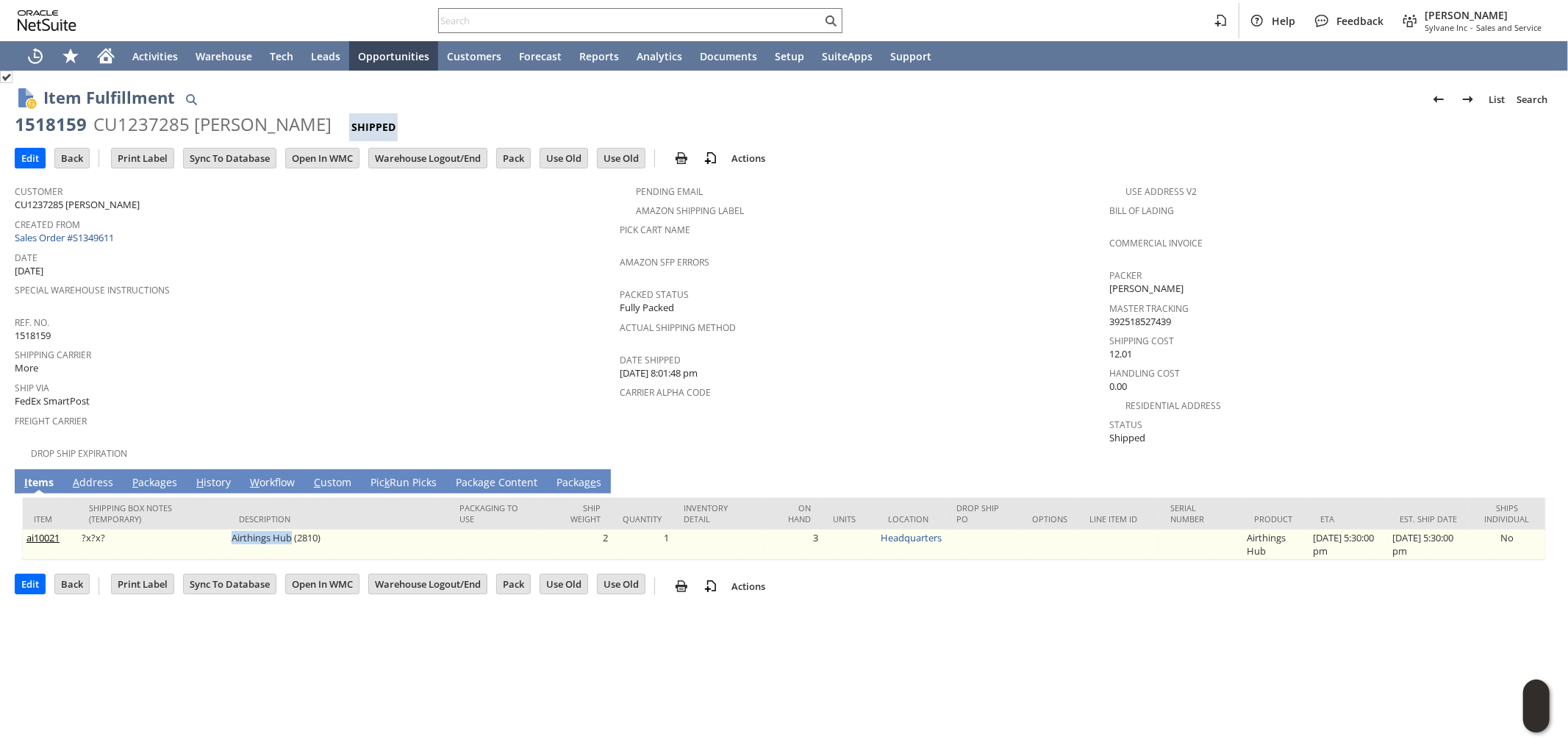
drag, startPoint x: 219, startPoint y: 528, endPoint x: 283, endPoint y: 529, distance: 64.0
click at [283, 529] on td "Airthings Hub (2810)" at bounding box center [338, 544] width 221 height 31
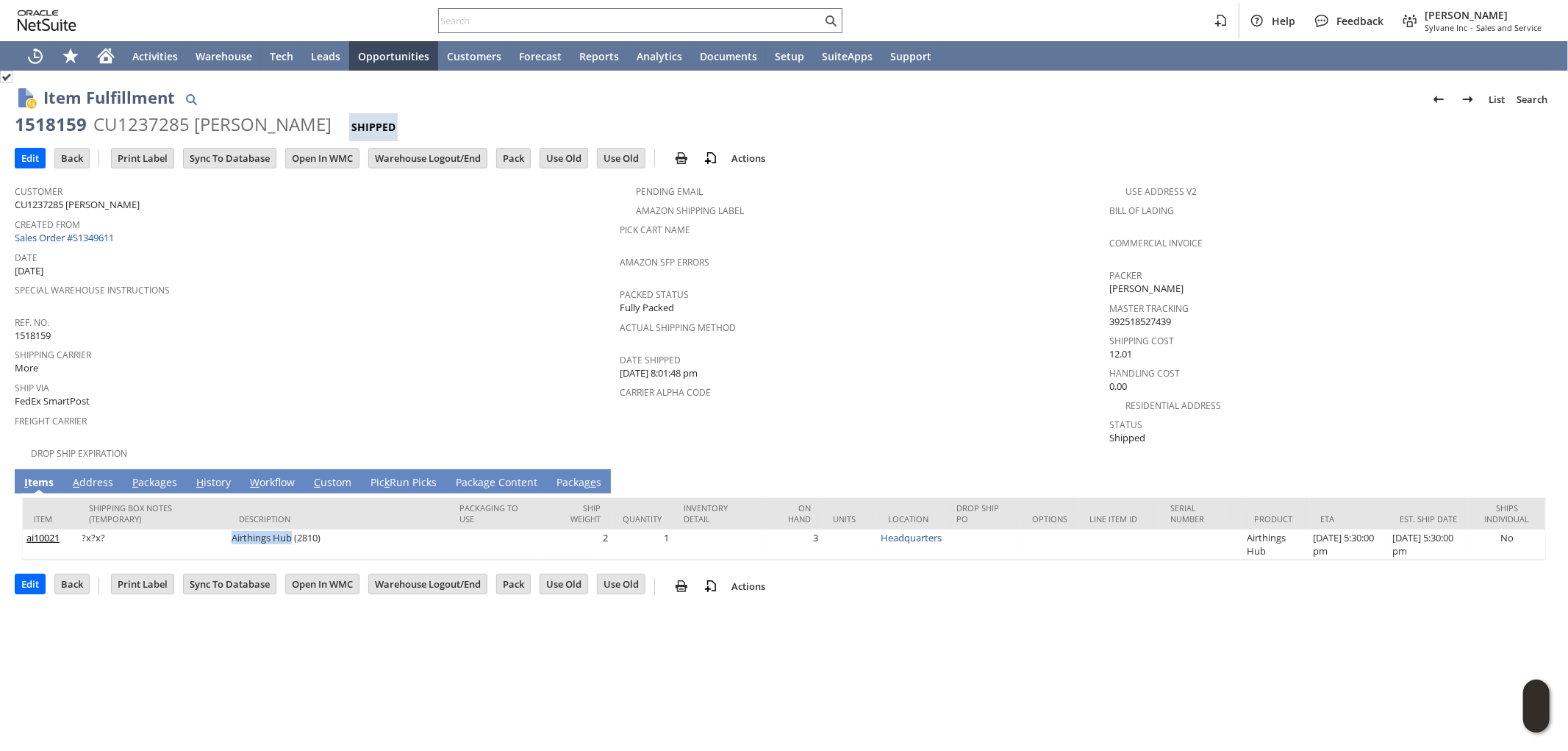
copy td "Airthings Hub"
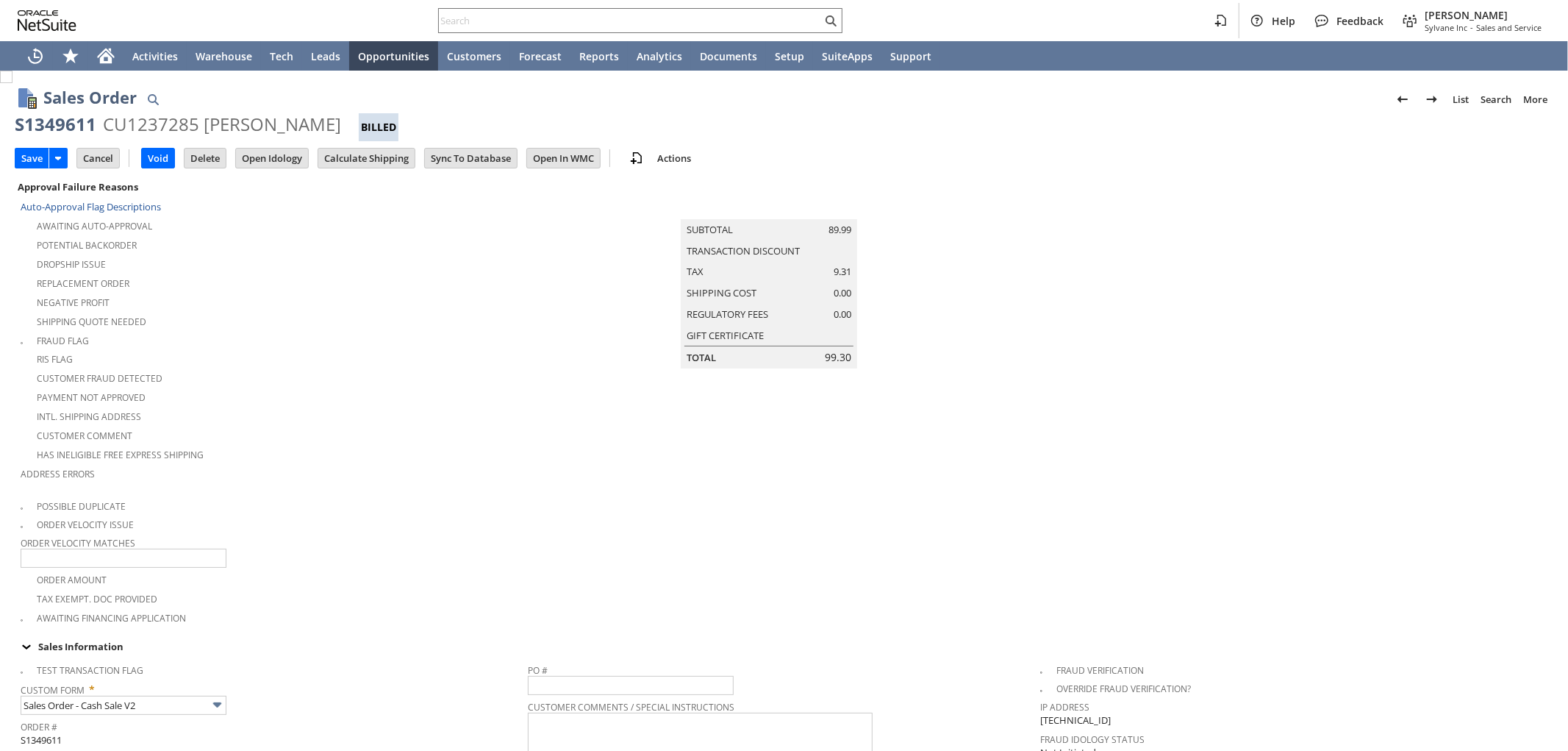
scroll to position [208, 0]
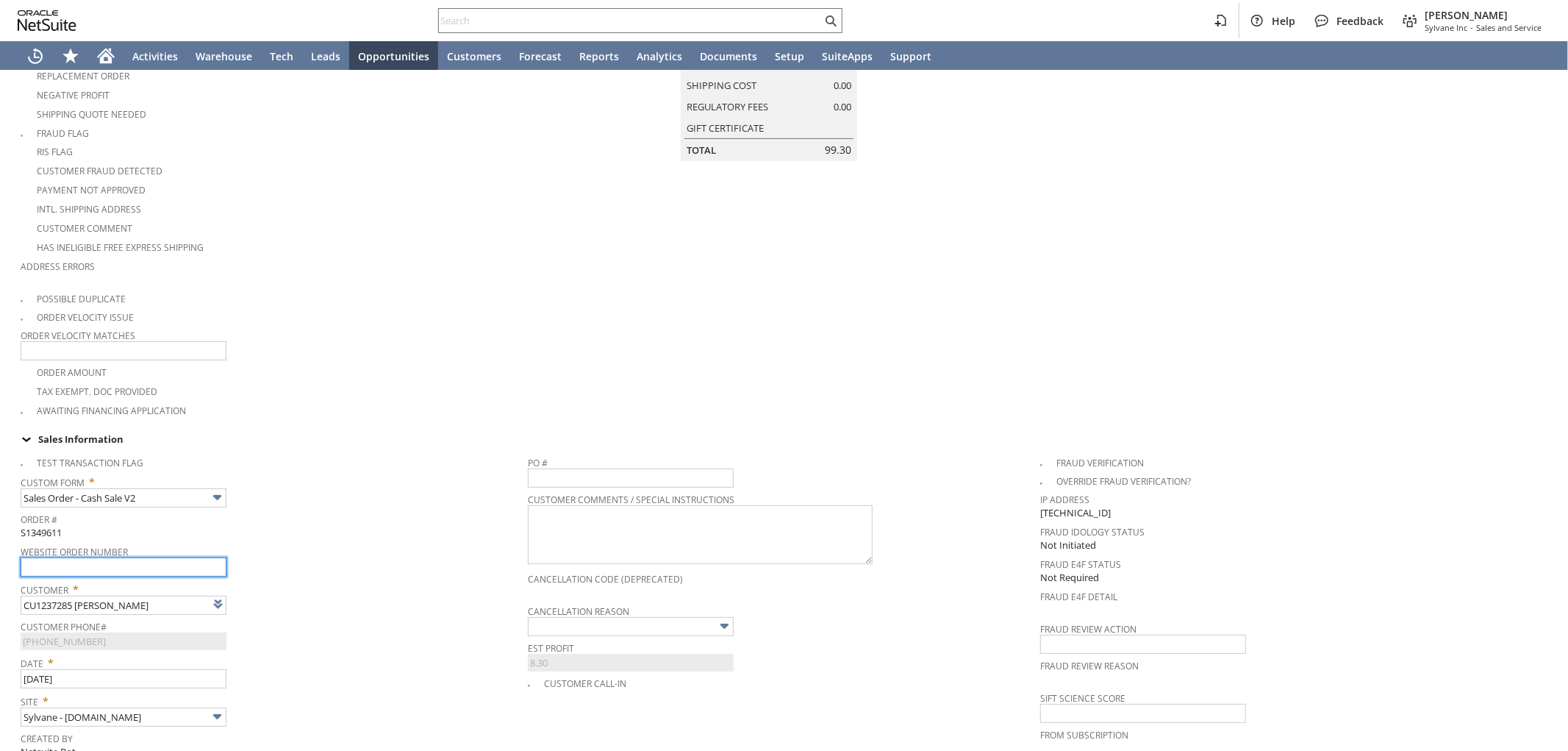
click at [90, 557] on input "text" at bounding box center [123, 566] width 206 height 19
type input "0.00"
type input "OK"
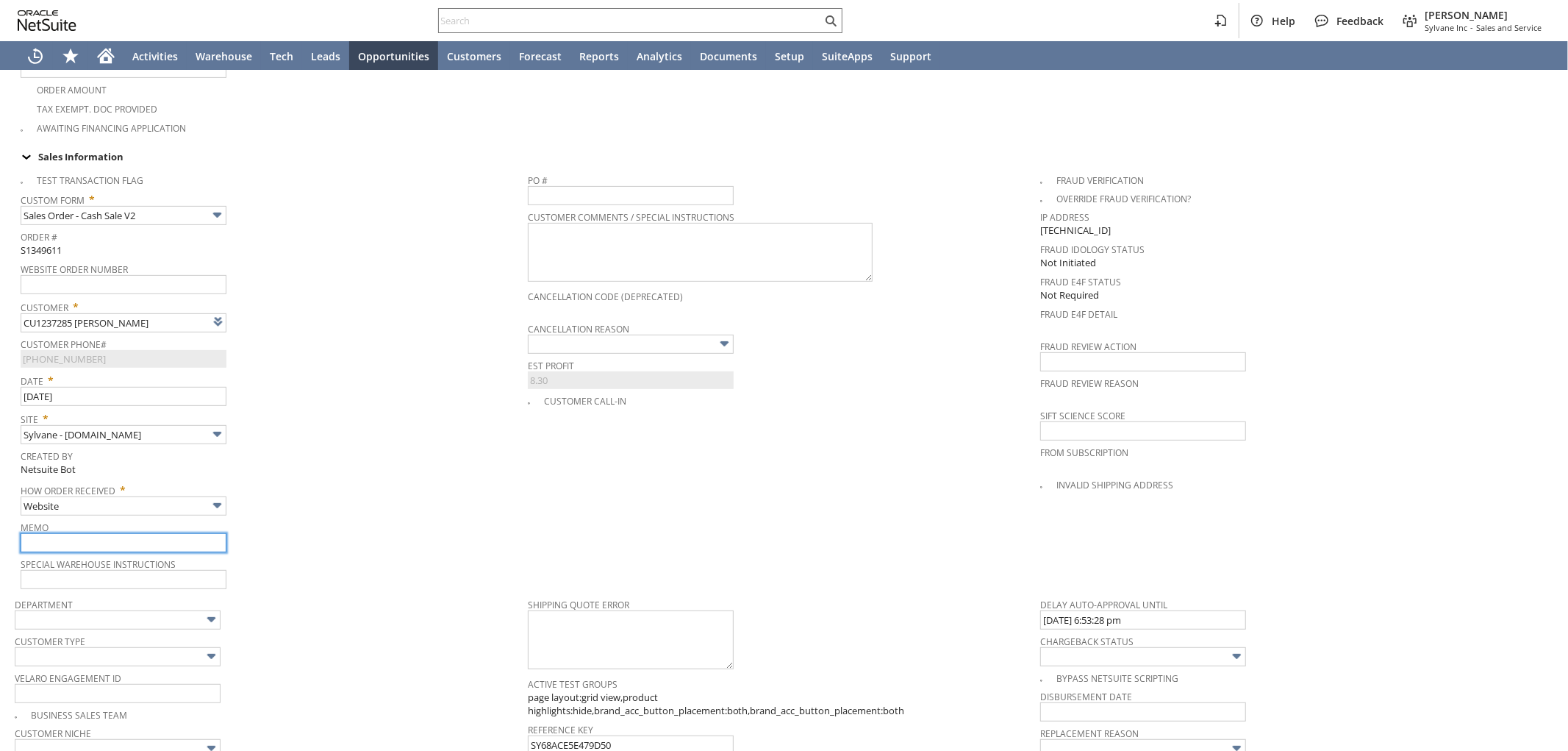
click at [60, 533] on input "text" at bounding box center [123, 542] width 206 height 19
paste input "#SFC17101124"
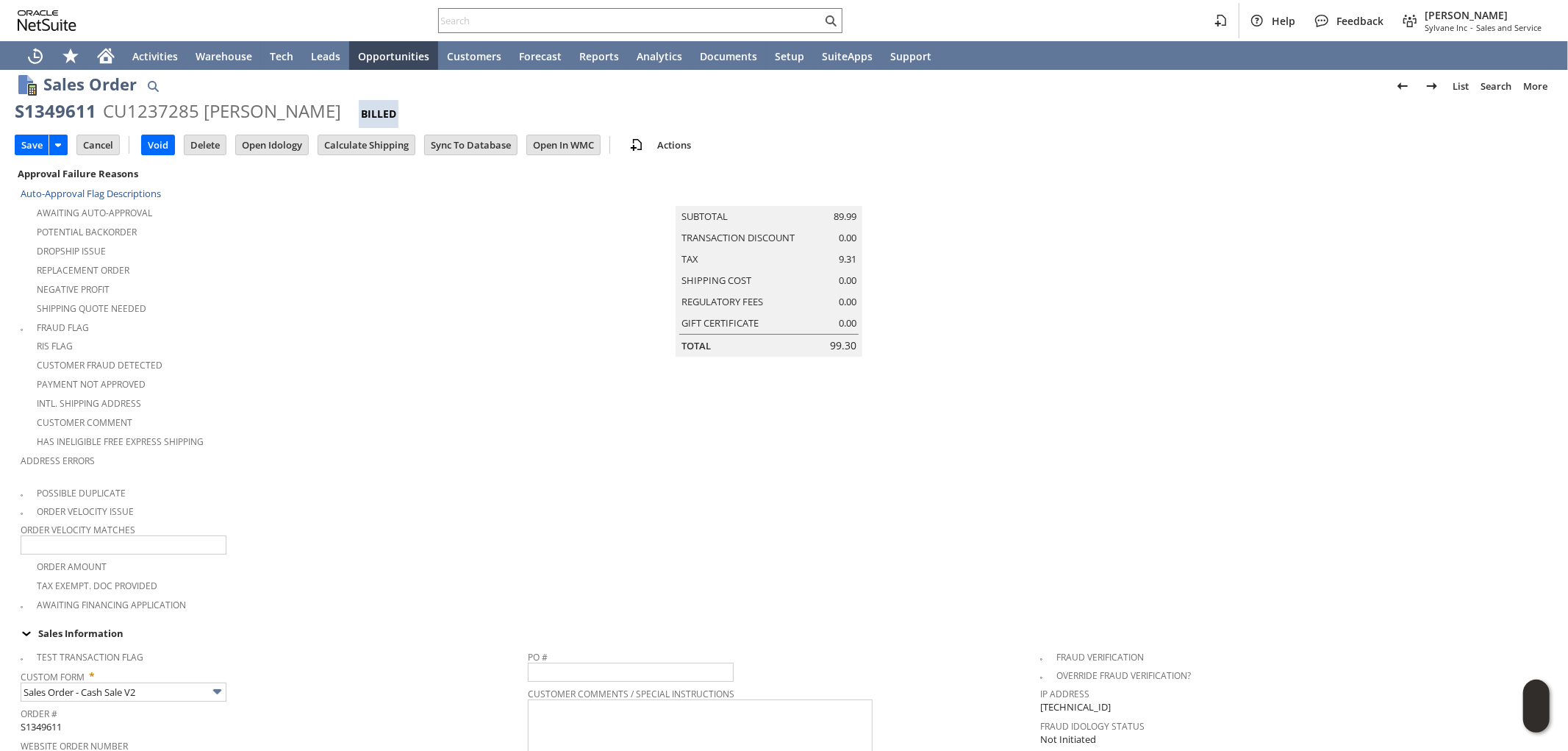
scroll to position [0, 0]
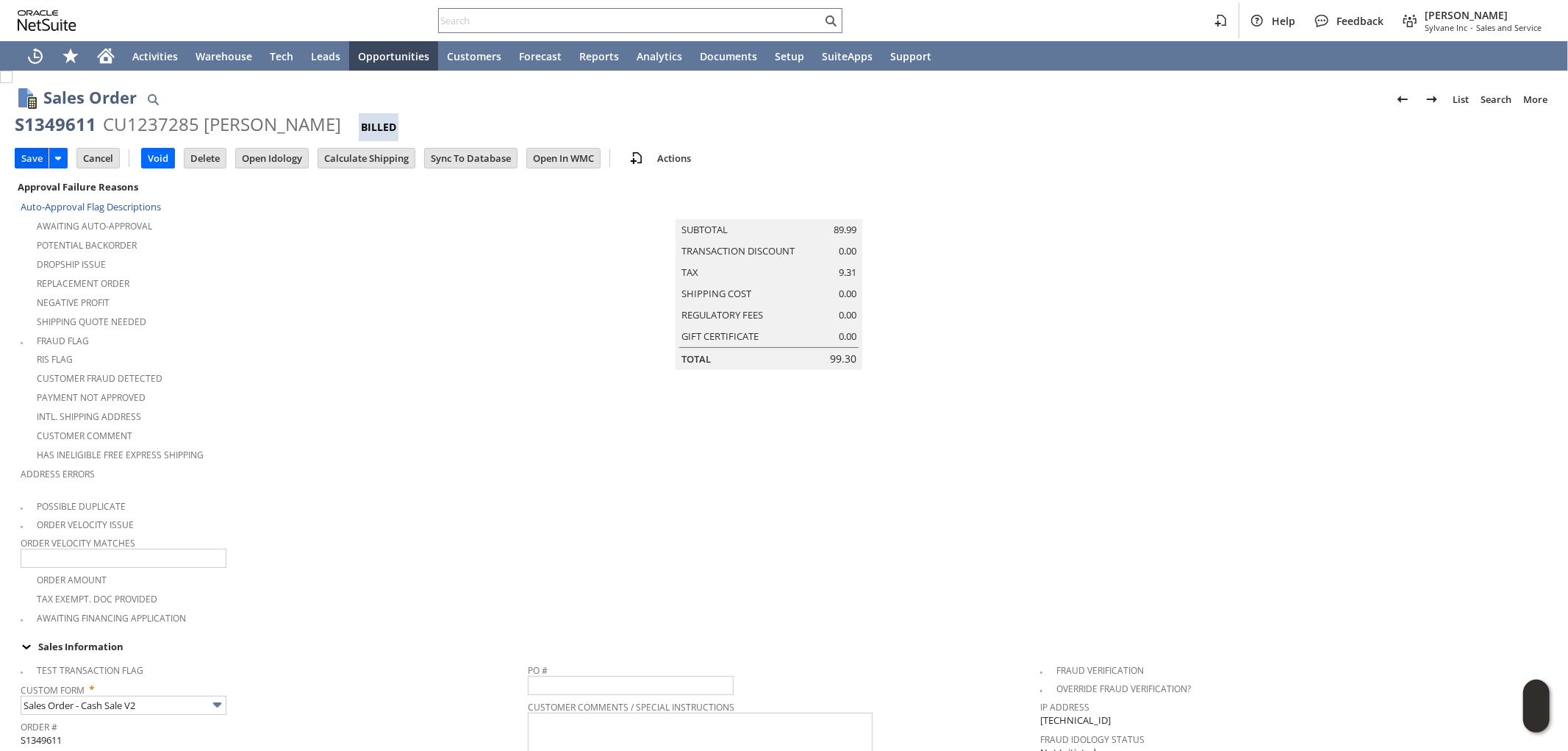
type input "9/3 #SFC17101124 investigating with FedEx"
drag, startPoint x: 32, startPoint y: 158, endPoint x: 983, endPoint y: 2, distance: 963.7
click at [31, 158] on input "Save" at bounding box center [32, 158] width 33 height 19
